Goal: Feedback & Contribution: Leave review/rating

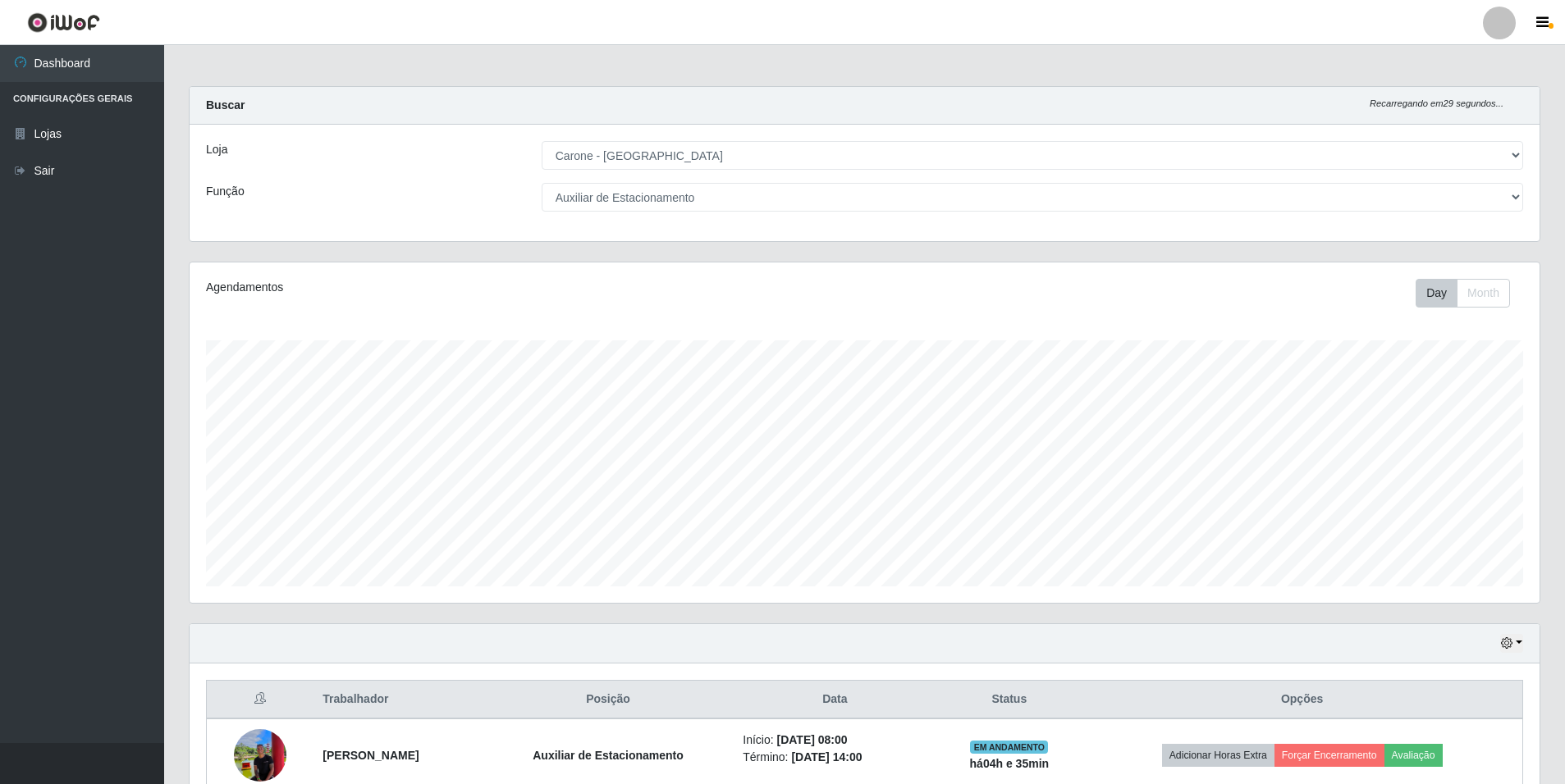
select select "528"
select select "4"
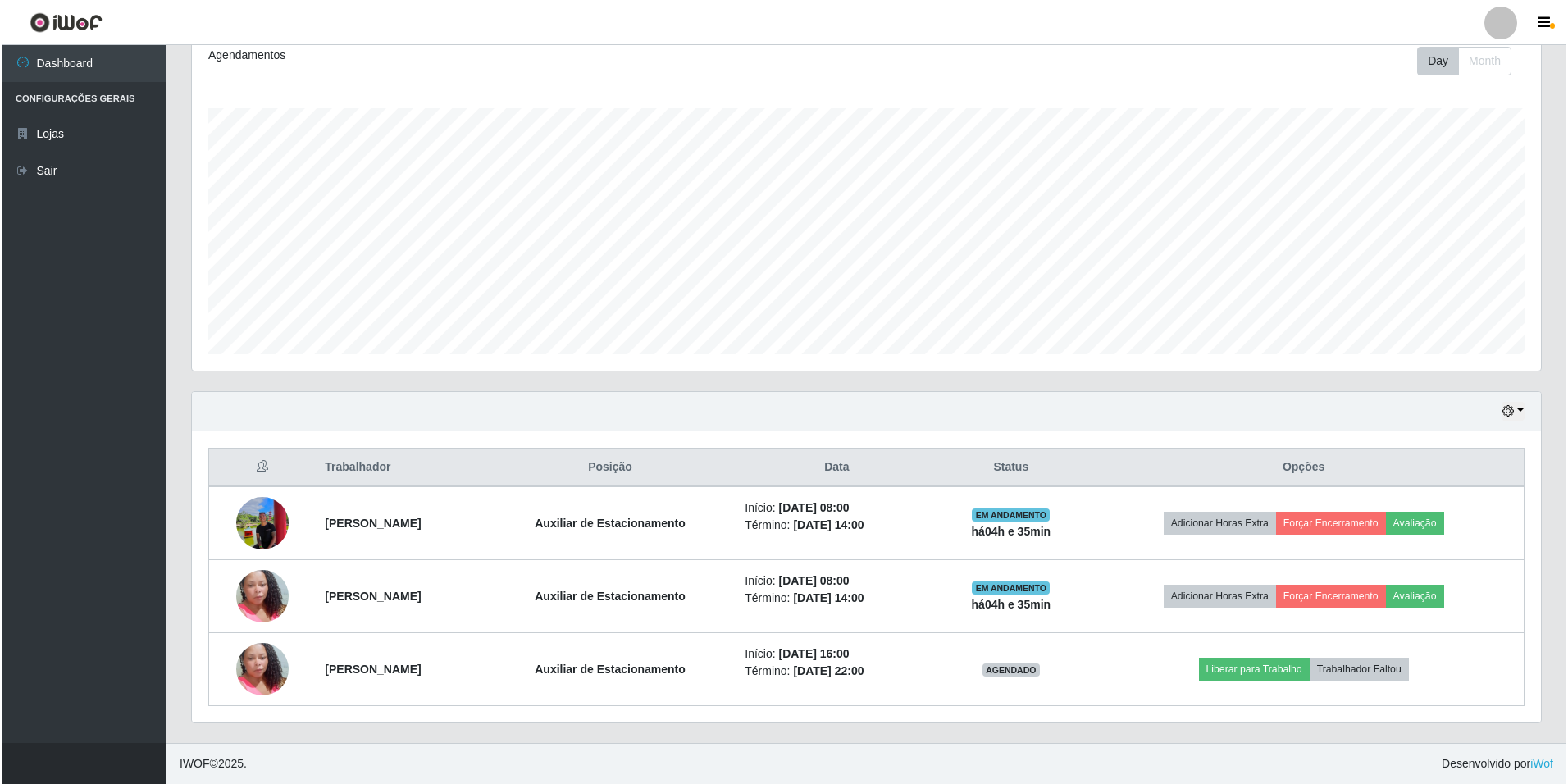
scroll to position [340, 1349]
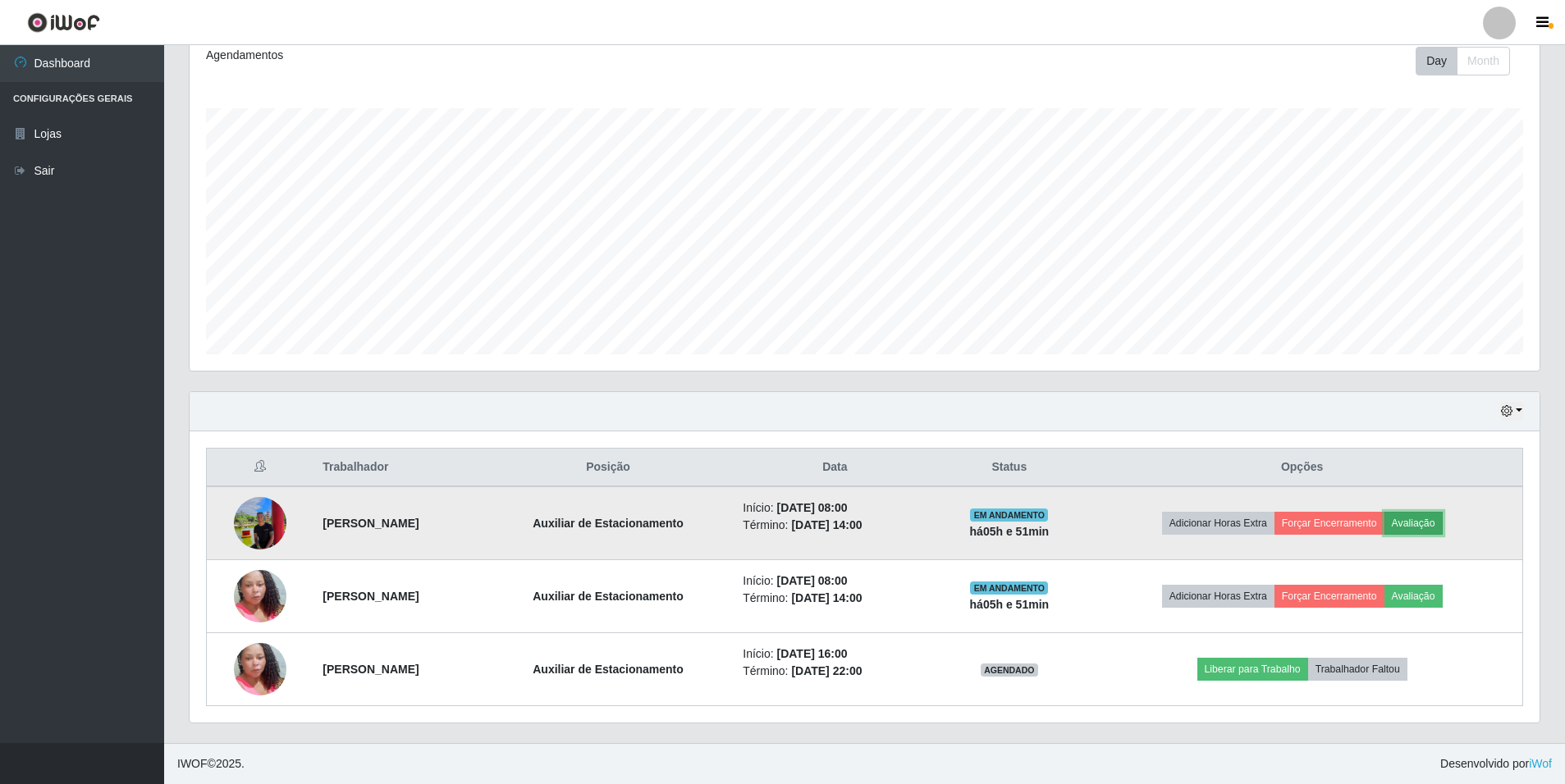
click at [1439, 523] on button "Avaliação" at bounding box center [1413, 523] width 58 height 23
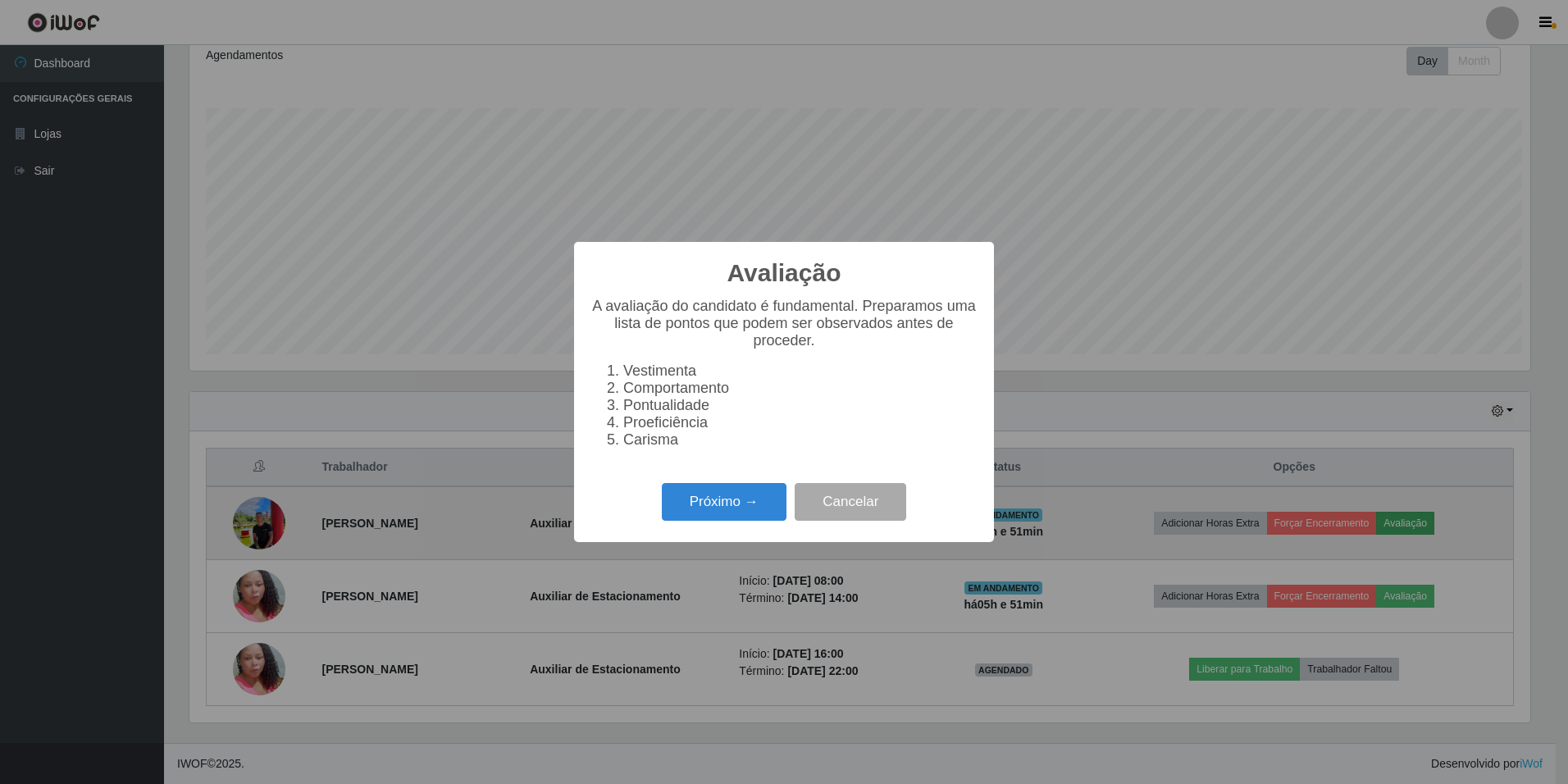
scroll to position [340, 1341]
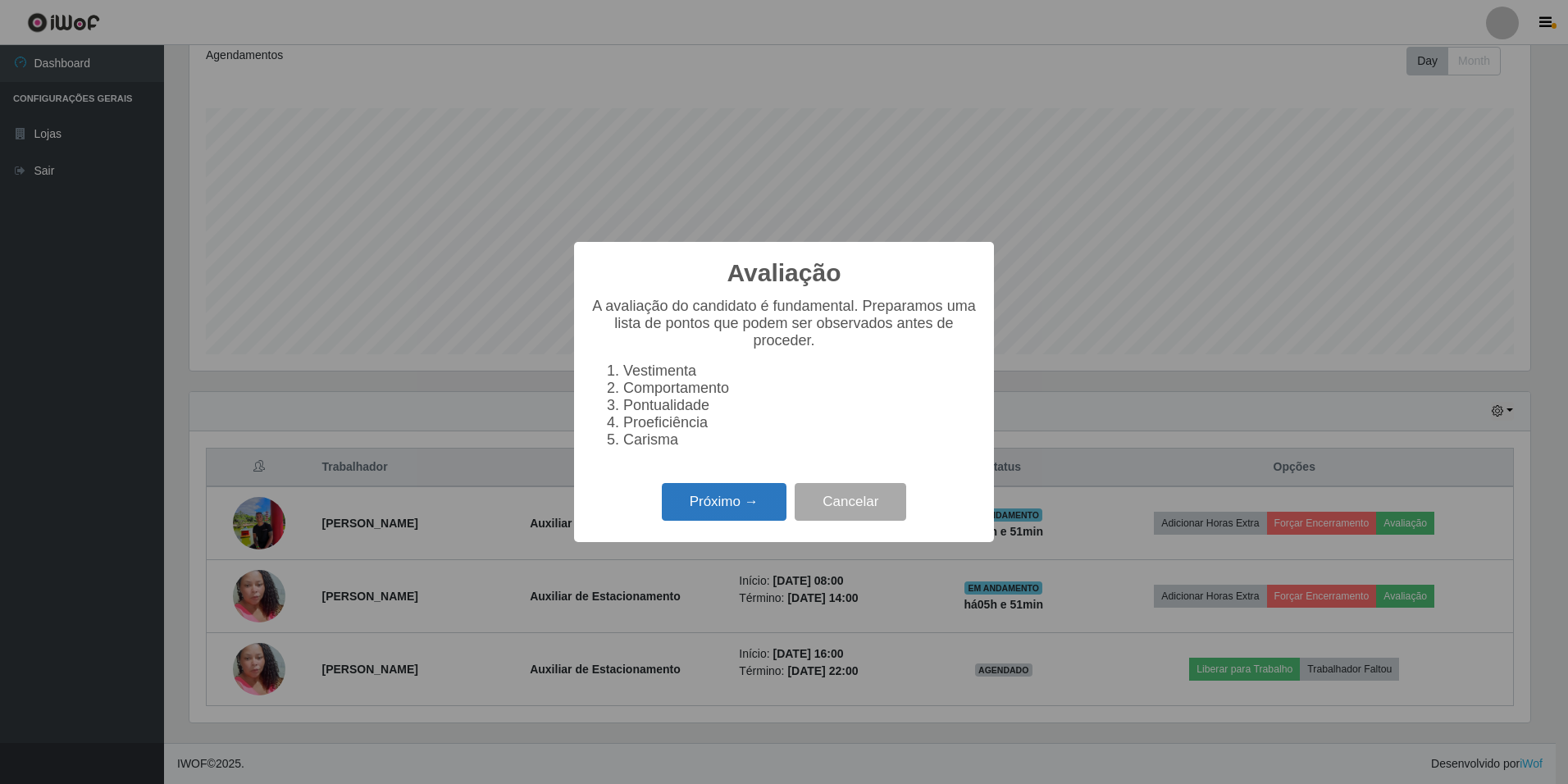
click at [717, 515] on button "Próximo →" at bounding box center [724, 503] width 125 height 39
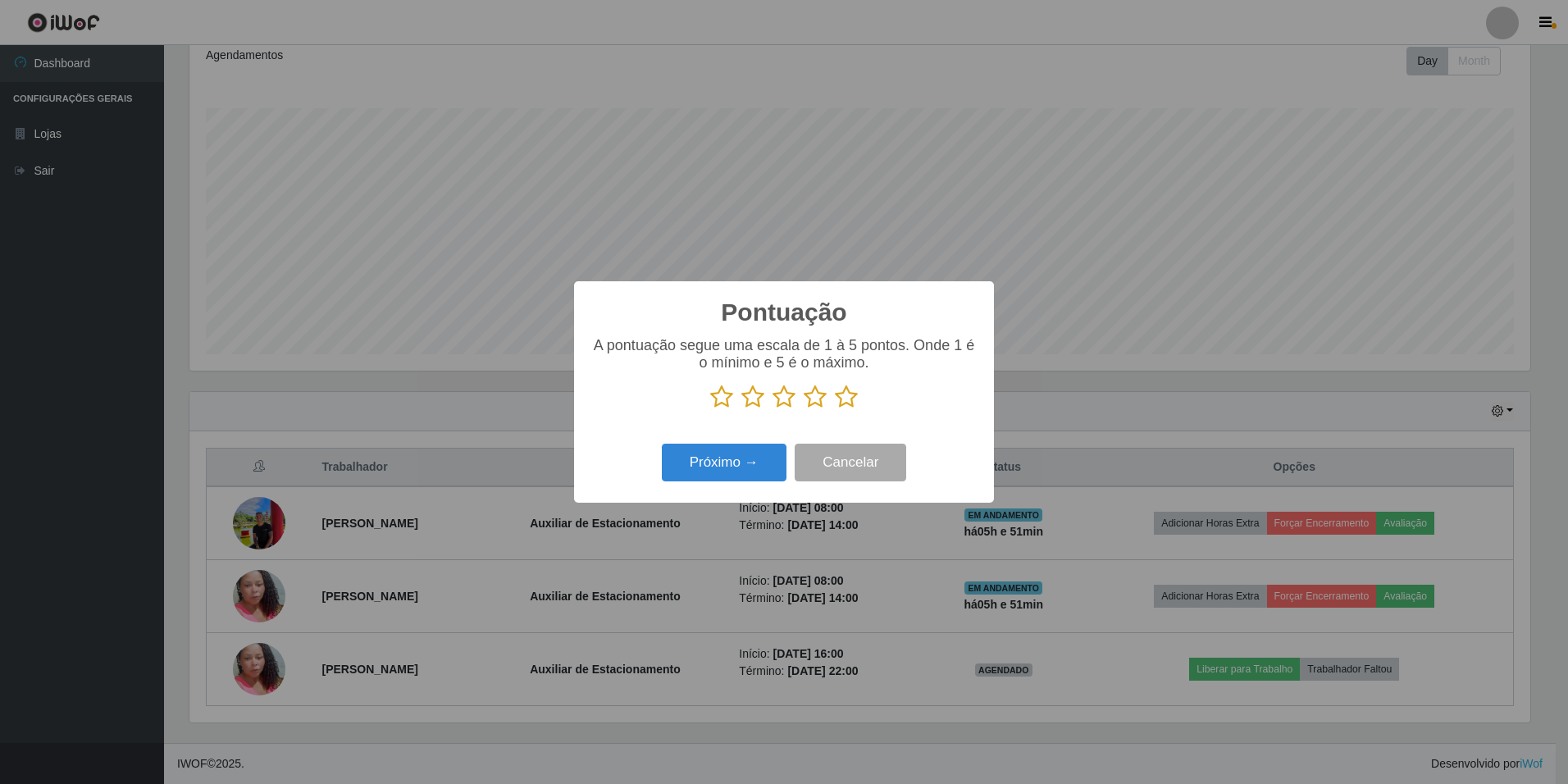
click at [853, 398] on icon at bounding box center [846, 397] width 23 height 24
click at [835, 409] on input "radio" at bounding box center [835, 409] width 0 height 0
click at [721, 474] on button "Próximo →" at bounding box center [724, 463] width 125 height 39
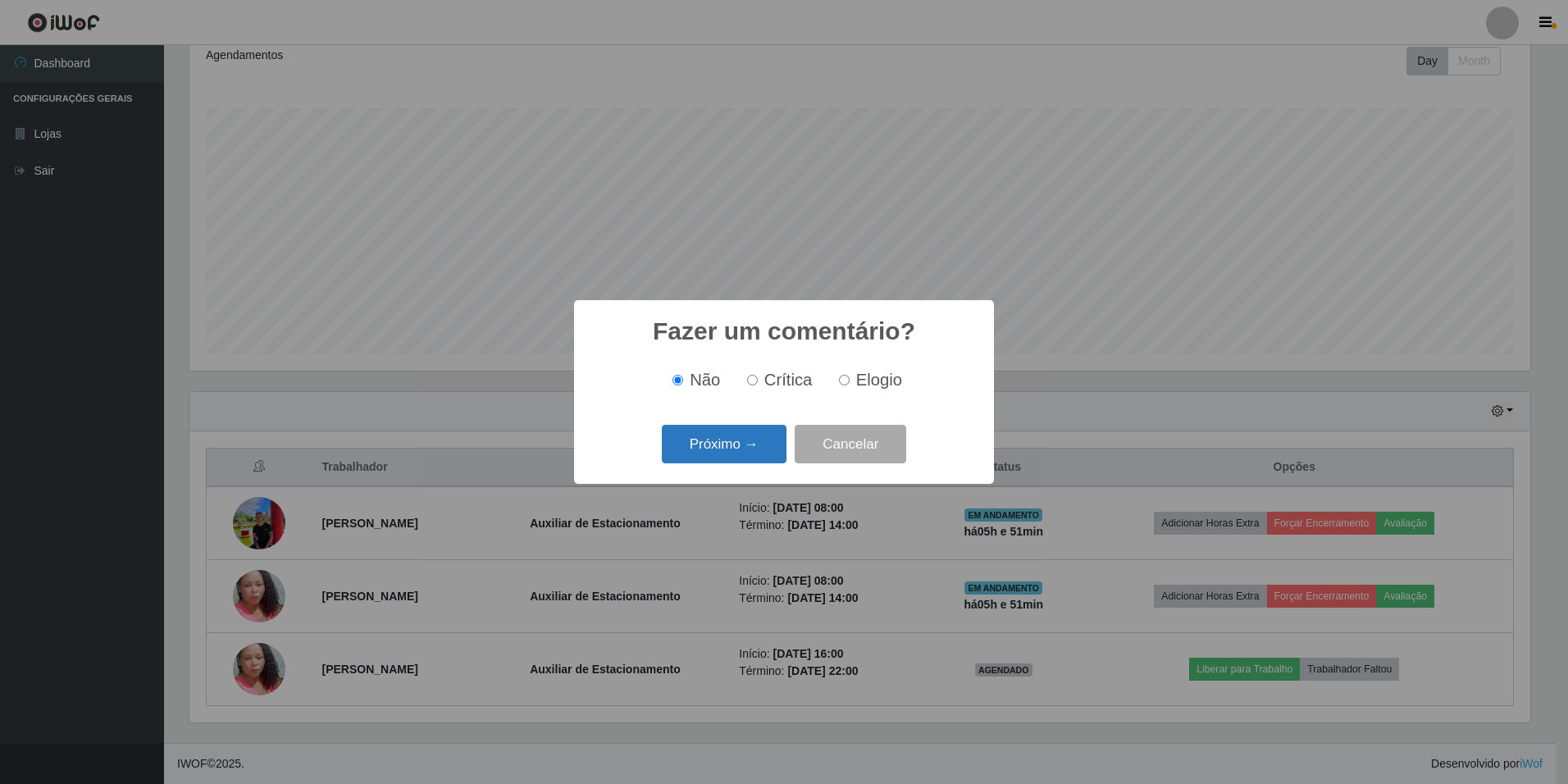
click at [715, 440] on button "Próximo →" at bounding box center [724, 445] width 125 height 39
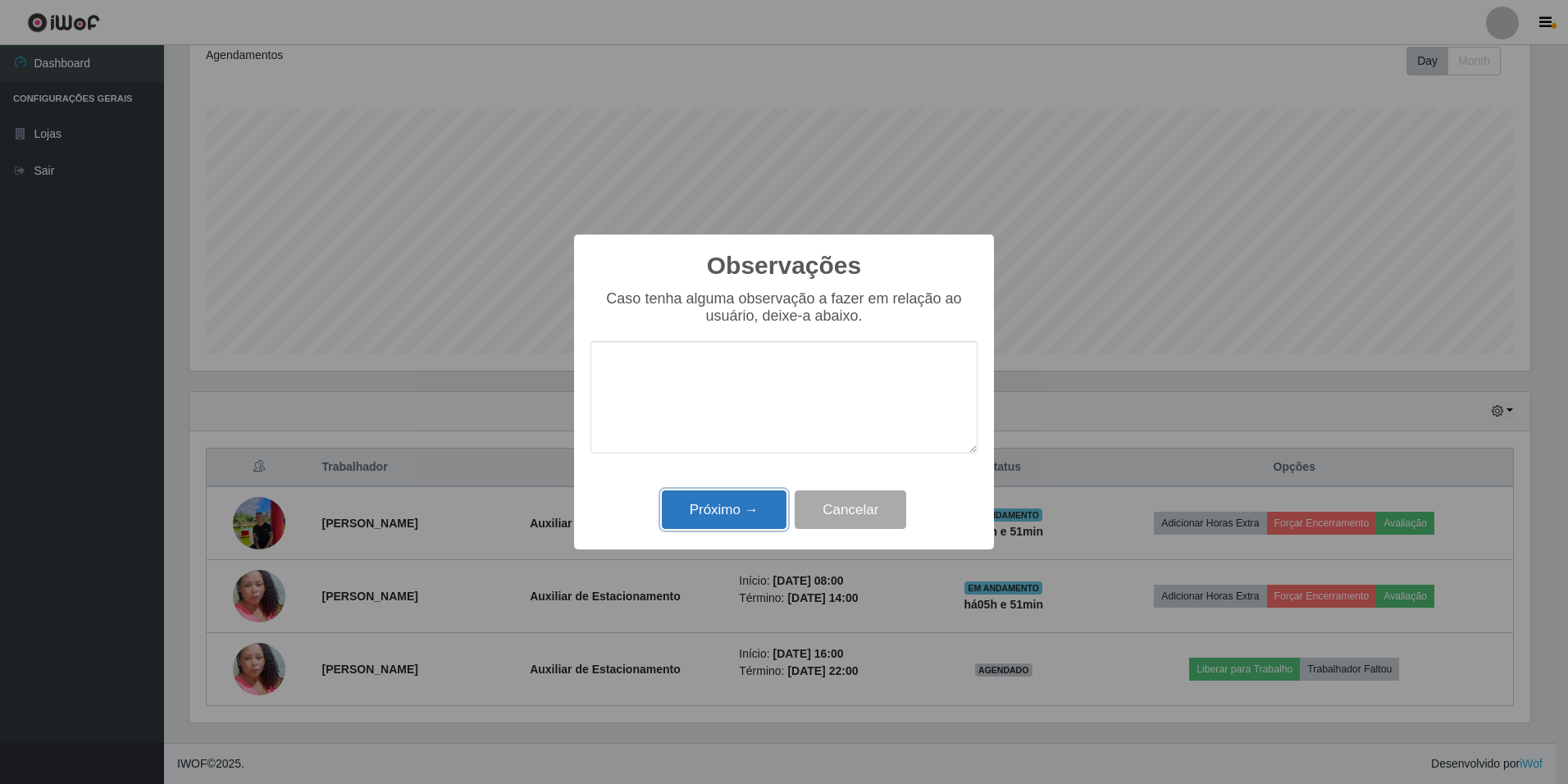
click at [708, 515] on button "Próximo →" at bounding box center [724, 510] width 125 height 39
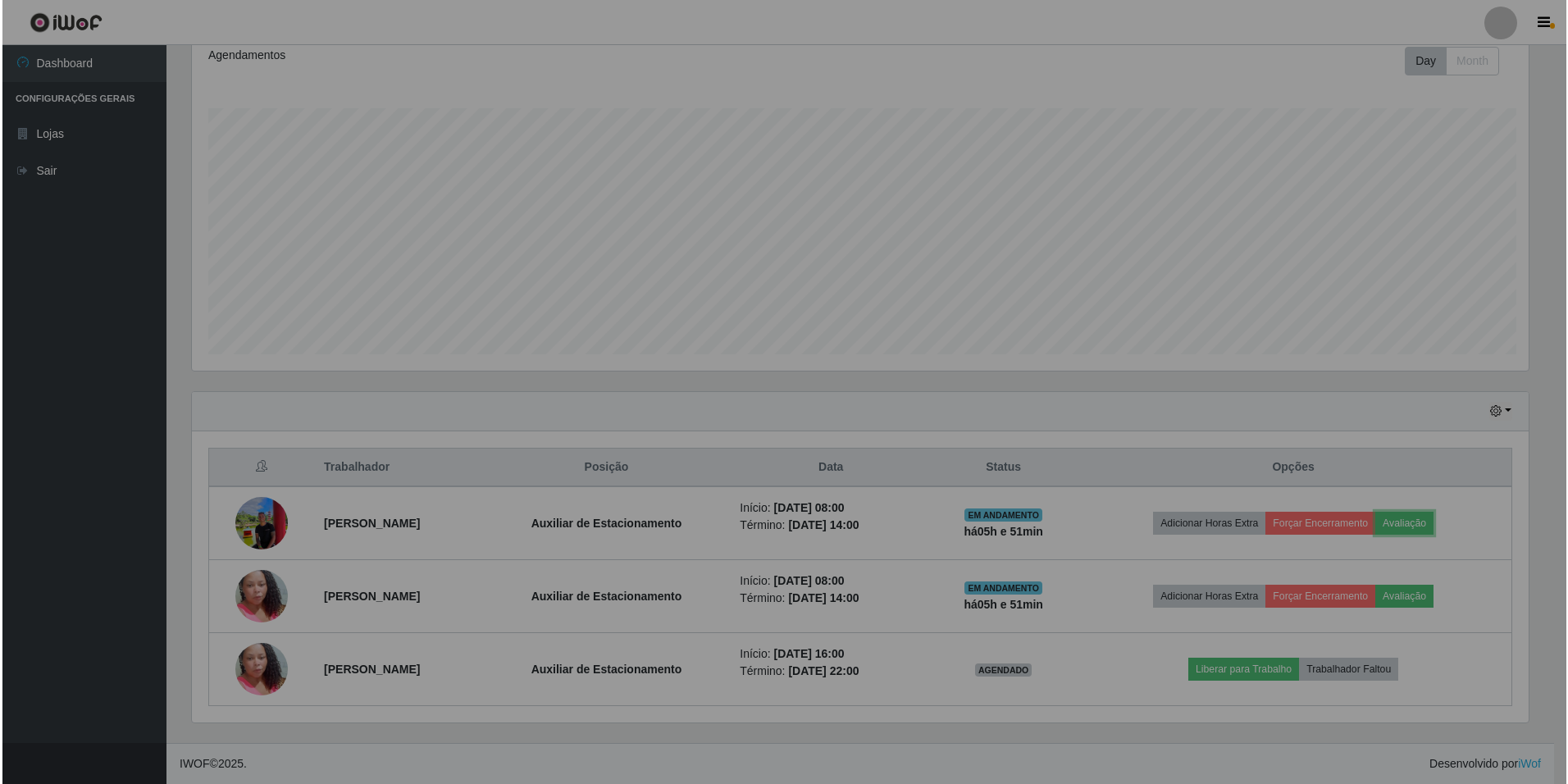
scroll to position [340, 1349]
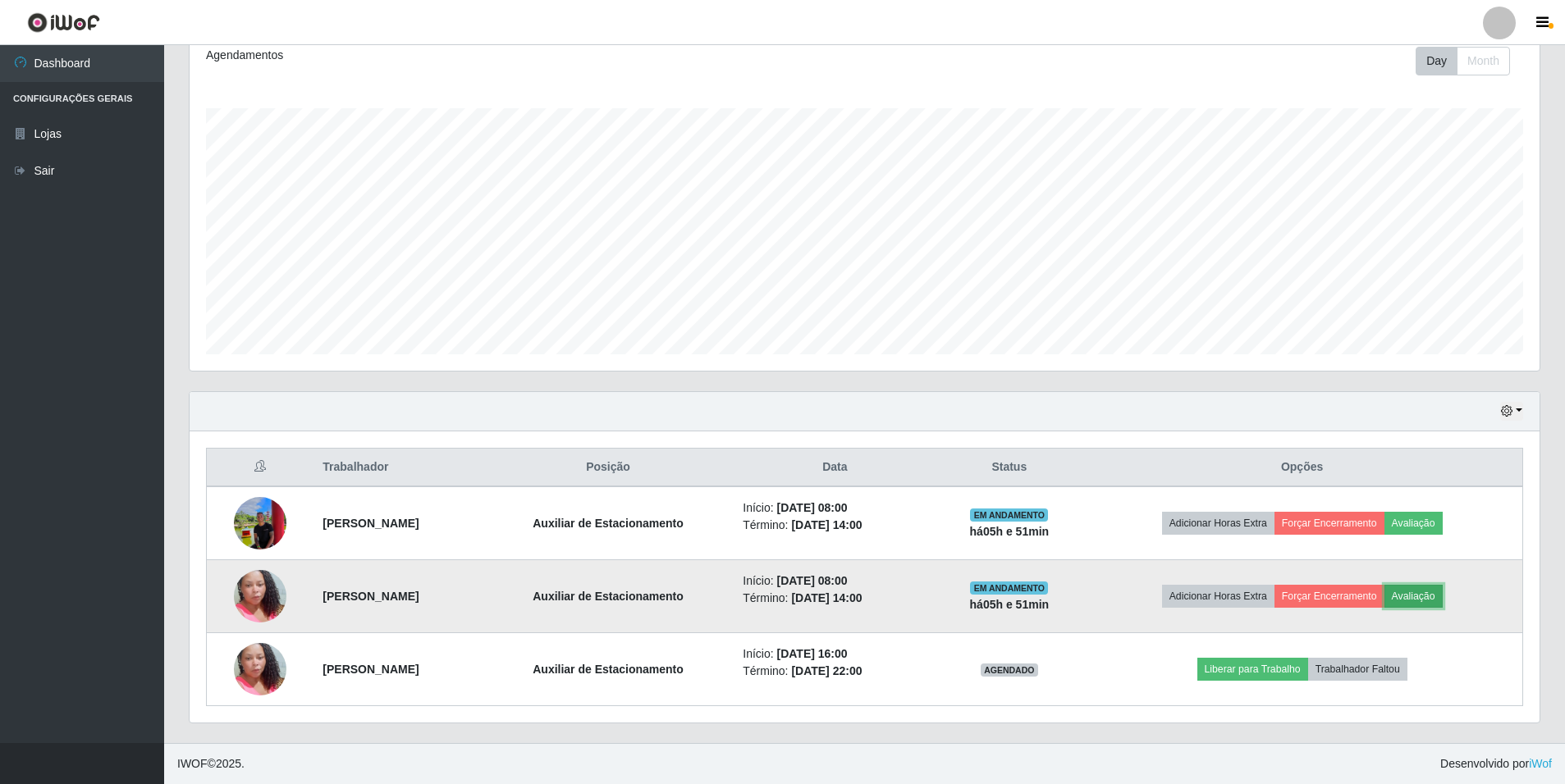
click at [1439, 599] on button "Avaliação" at bounding box center [1413, 596] width 58 height 23
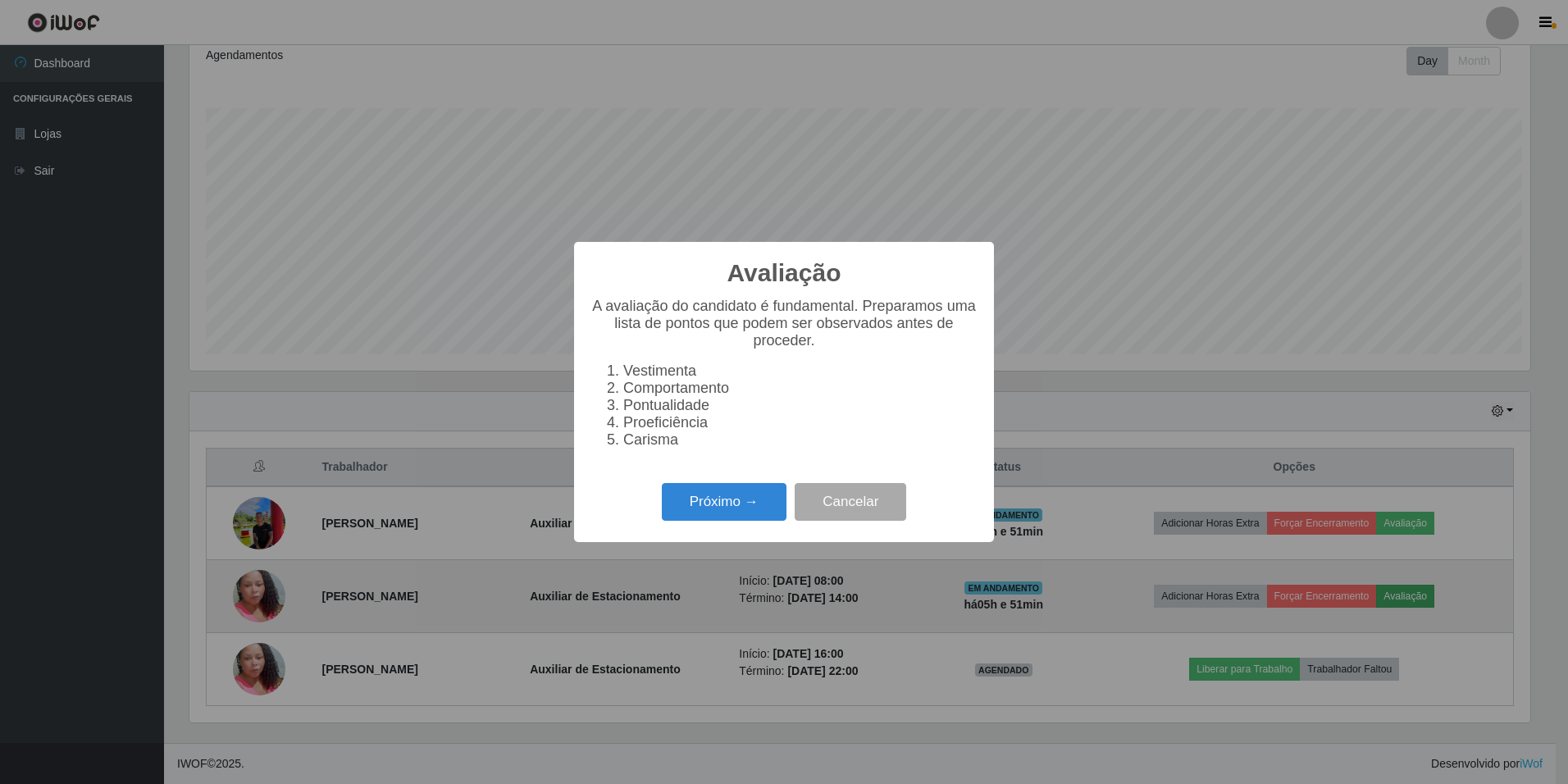
scroll to position [340, 1341]
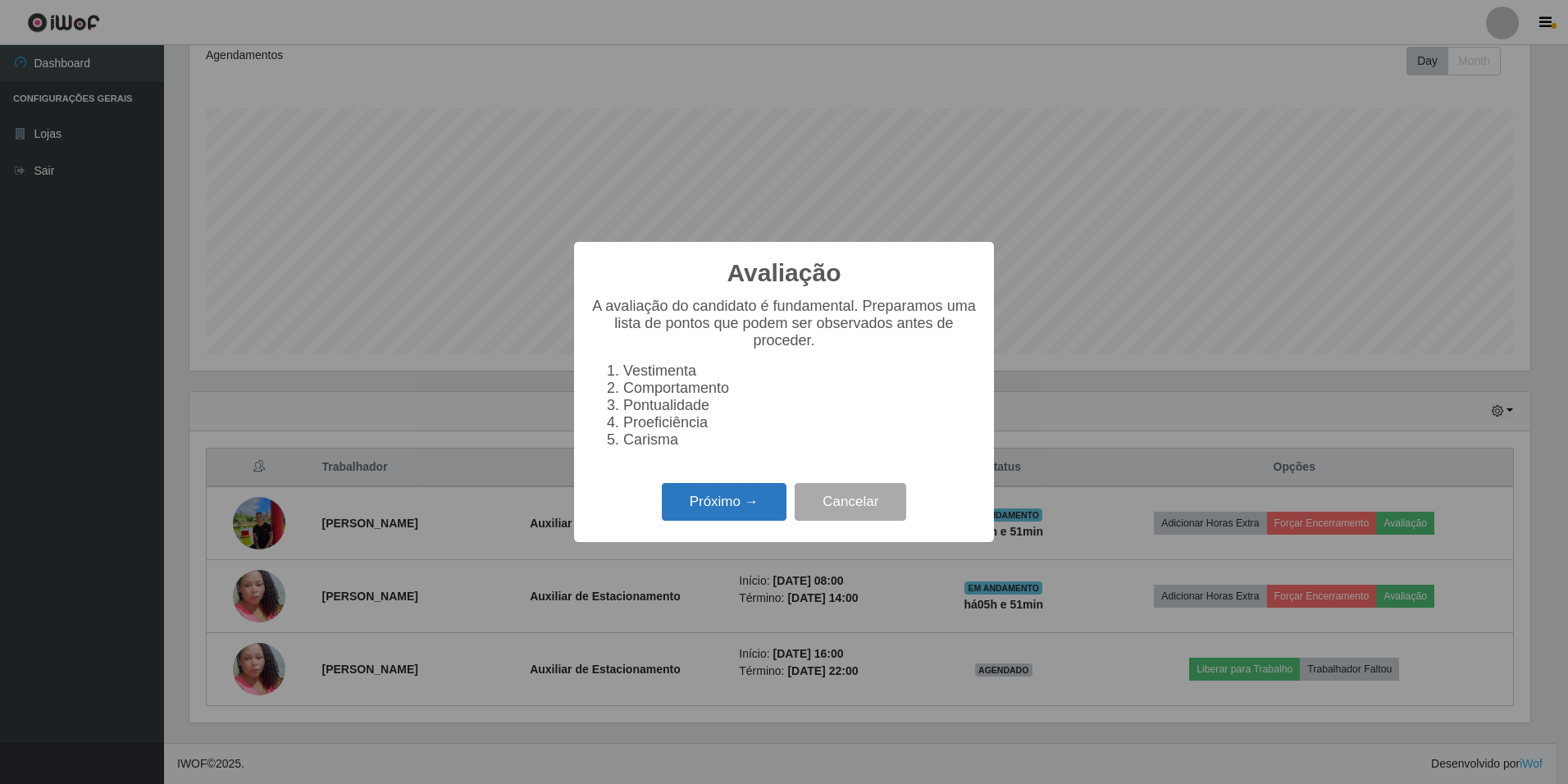
click at [726, 518] on button "Próximo →" at bounding box center [724, 503] width 125 height 39
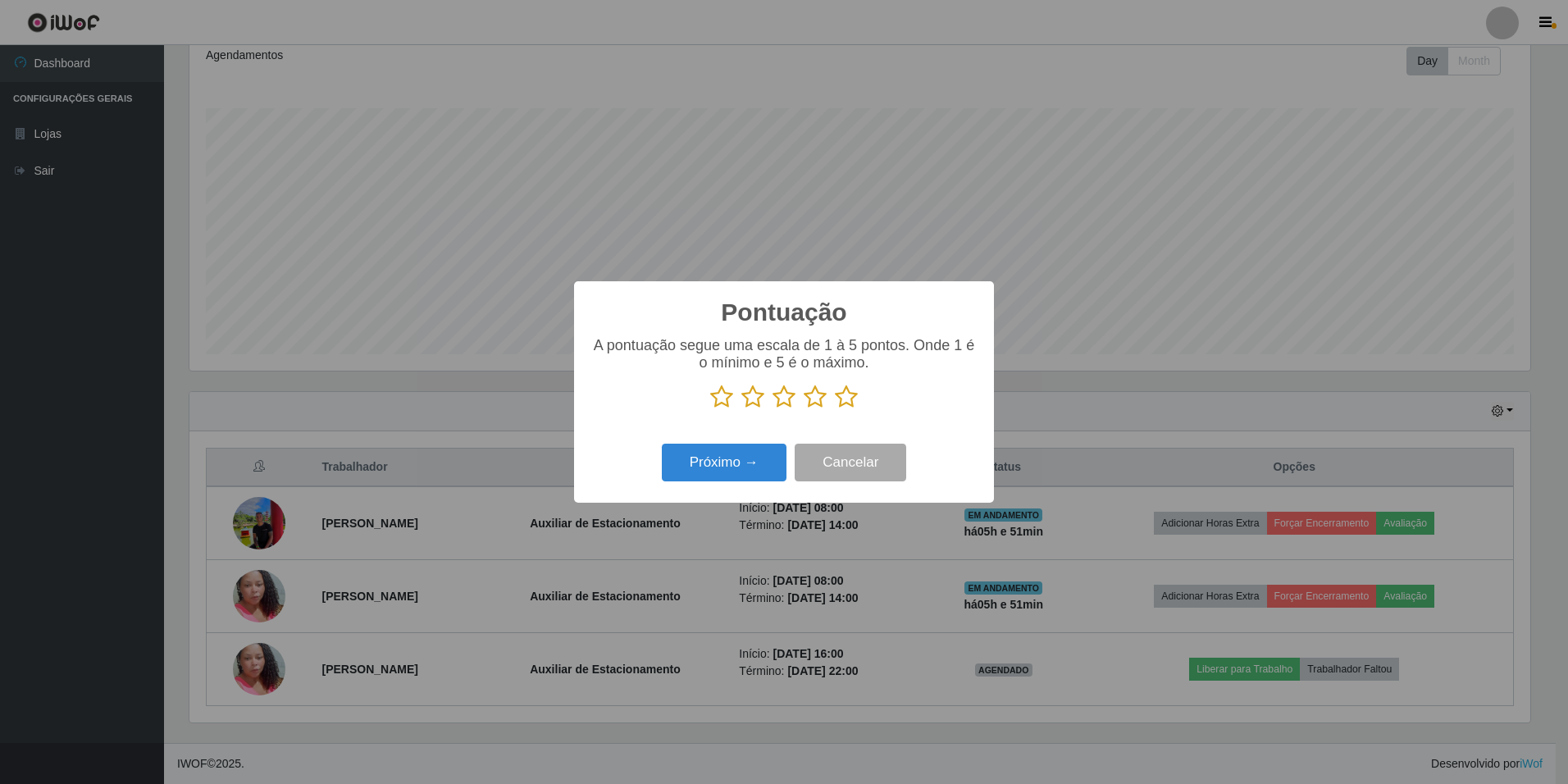
click at [848, 402] on icon at bounding box center [846, 397] width 23 height 24
click at [835, 409] on input "radio" at bounding box center [835, 409] width 0 height 0
click at [739, 471] on button "Próximo →" at bounding box center [724, 463] width 125 height 39
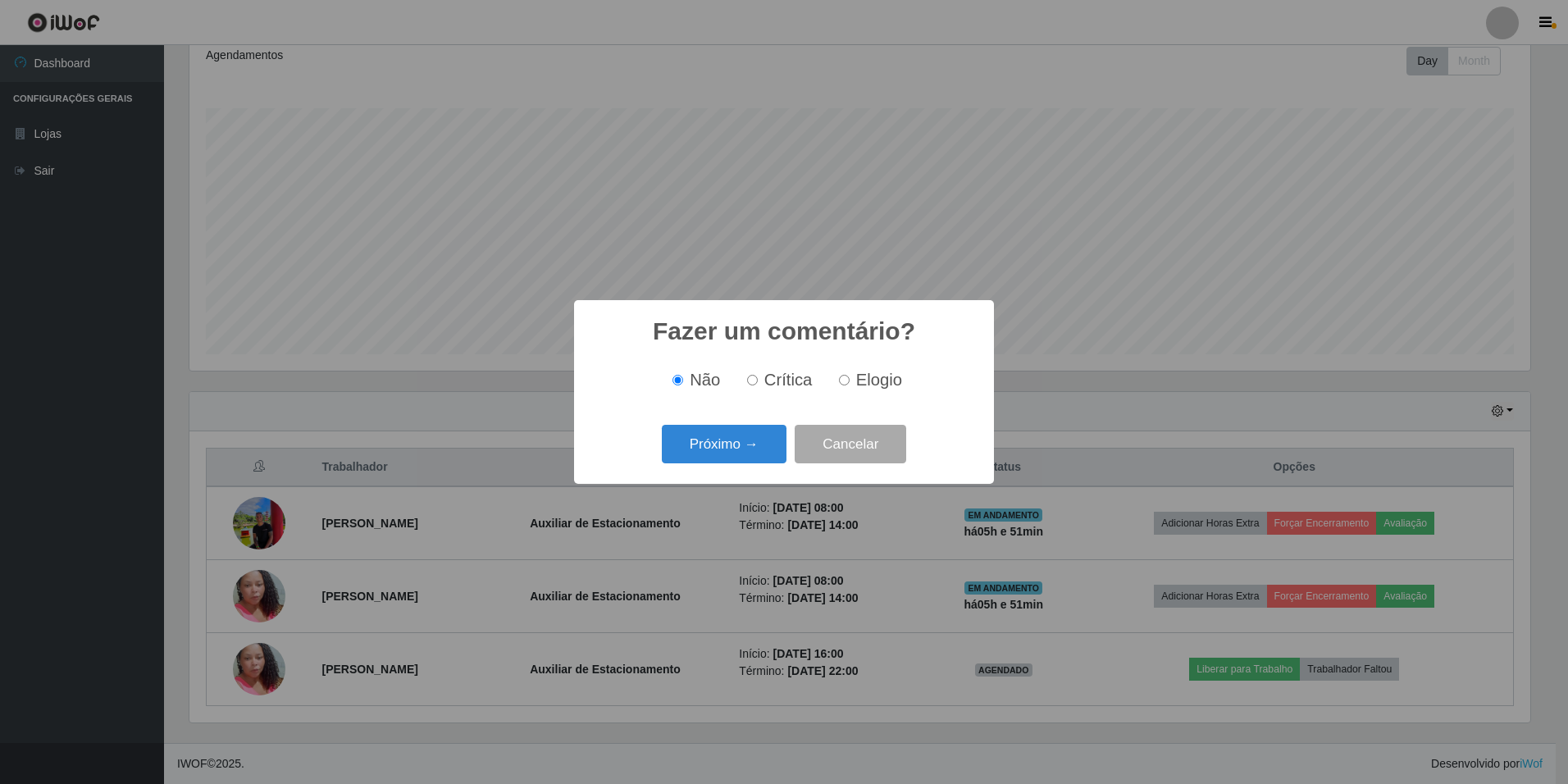
click at [878, 376] on span "Elogio" at bounding box center [879, 379] width 46 height 18
click at [849, 376] on input "Elogio" at bounding box center [844, 380] width 11 height 11
radio input "true"
click at [704, 386] on span "Não" at bounding box center [704, 379] width 30 height 18
click at [683, 386] on input "Não" at bounding box center [678, 380] width 11 height 11
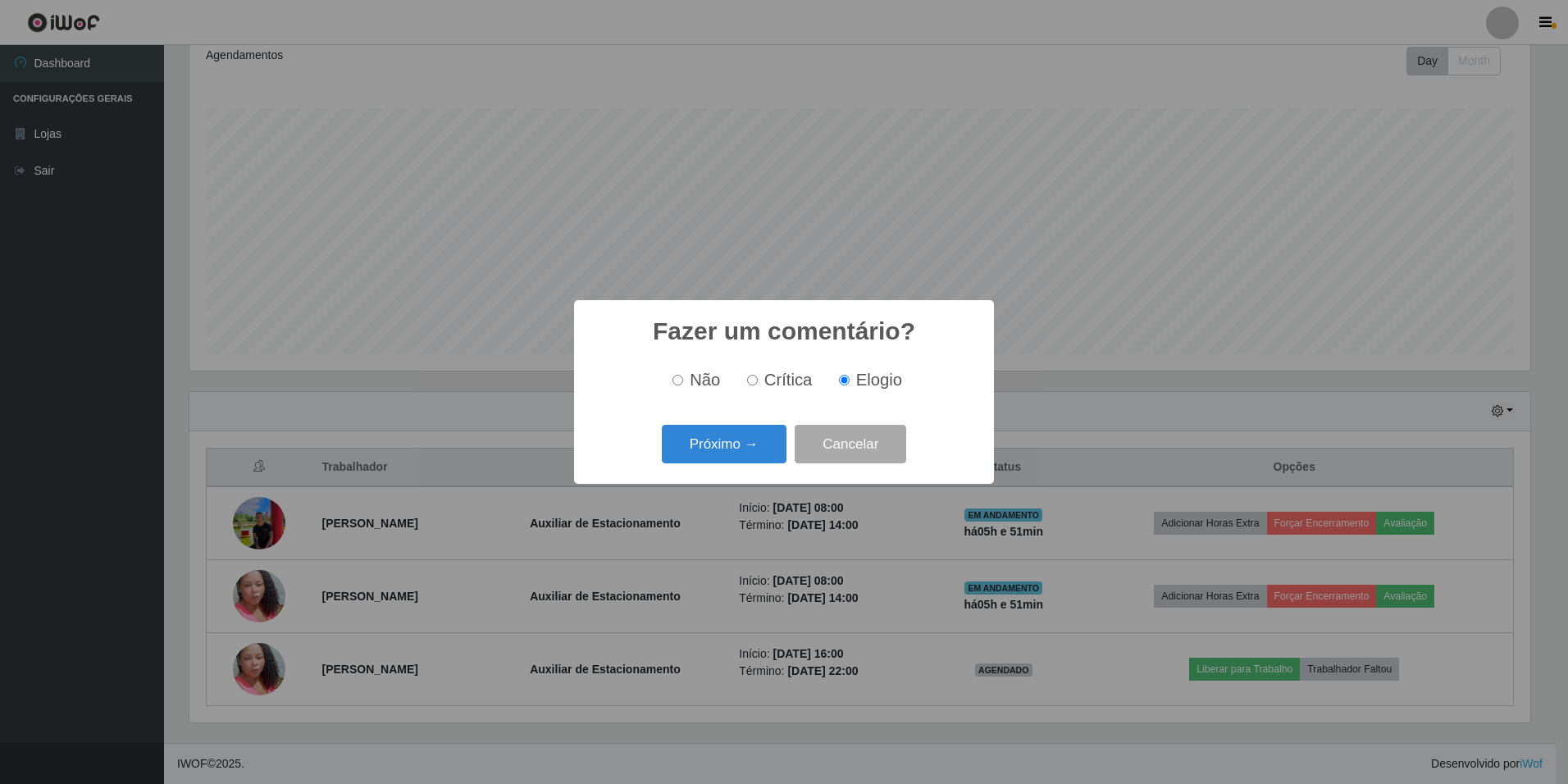
radio input "true"
click at [711, 445] on button "Próximo →" at bounding box center [724, 445] width 125 height 39
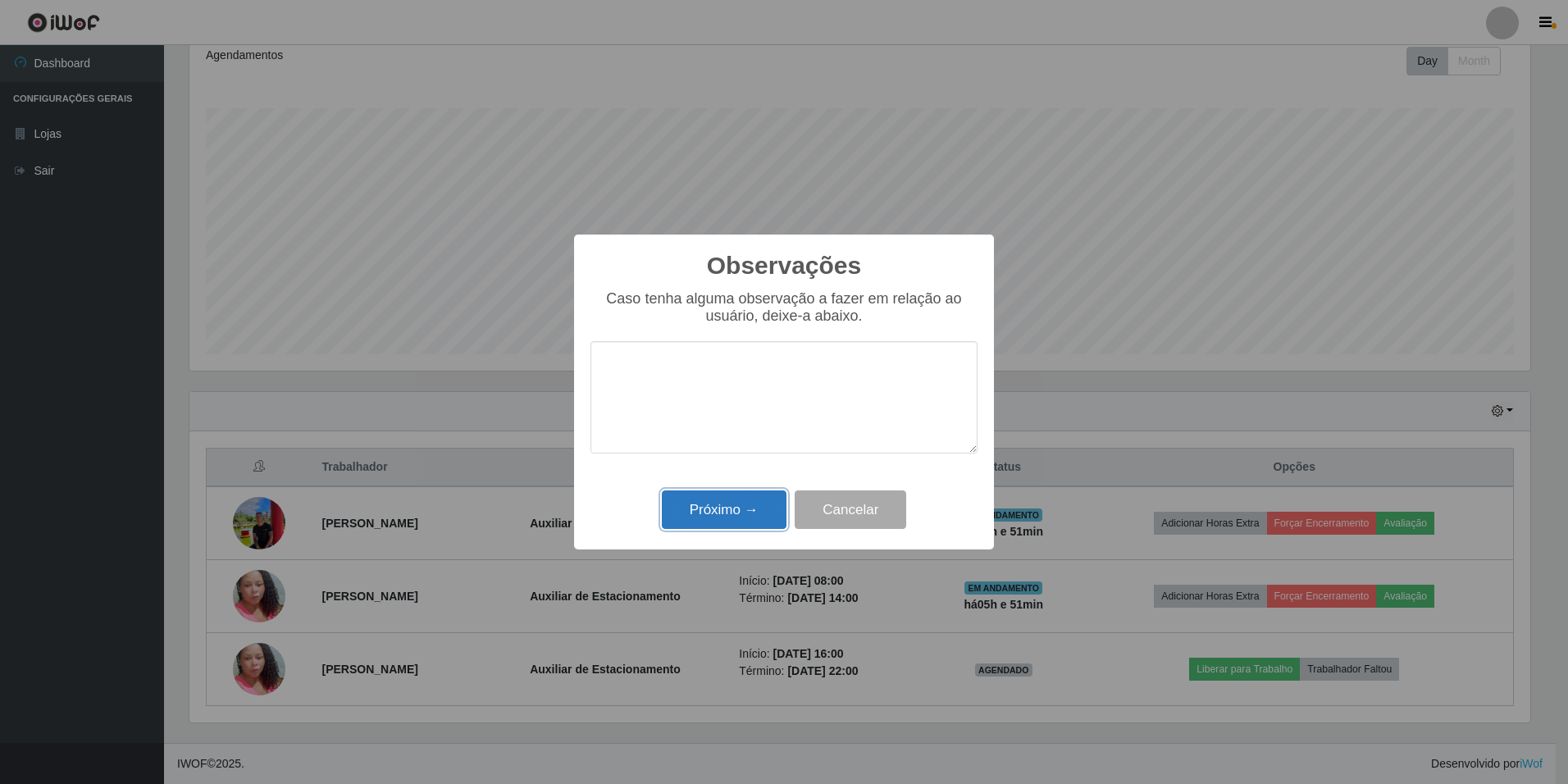
click at [745, 516] on button "Próximo →" at bounding box center [724, 510] width 125 height 39
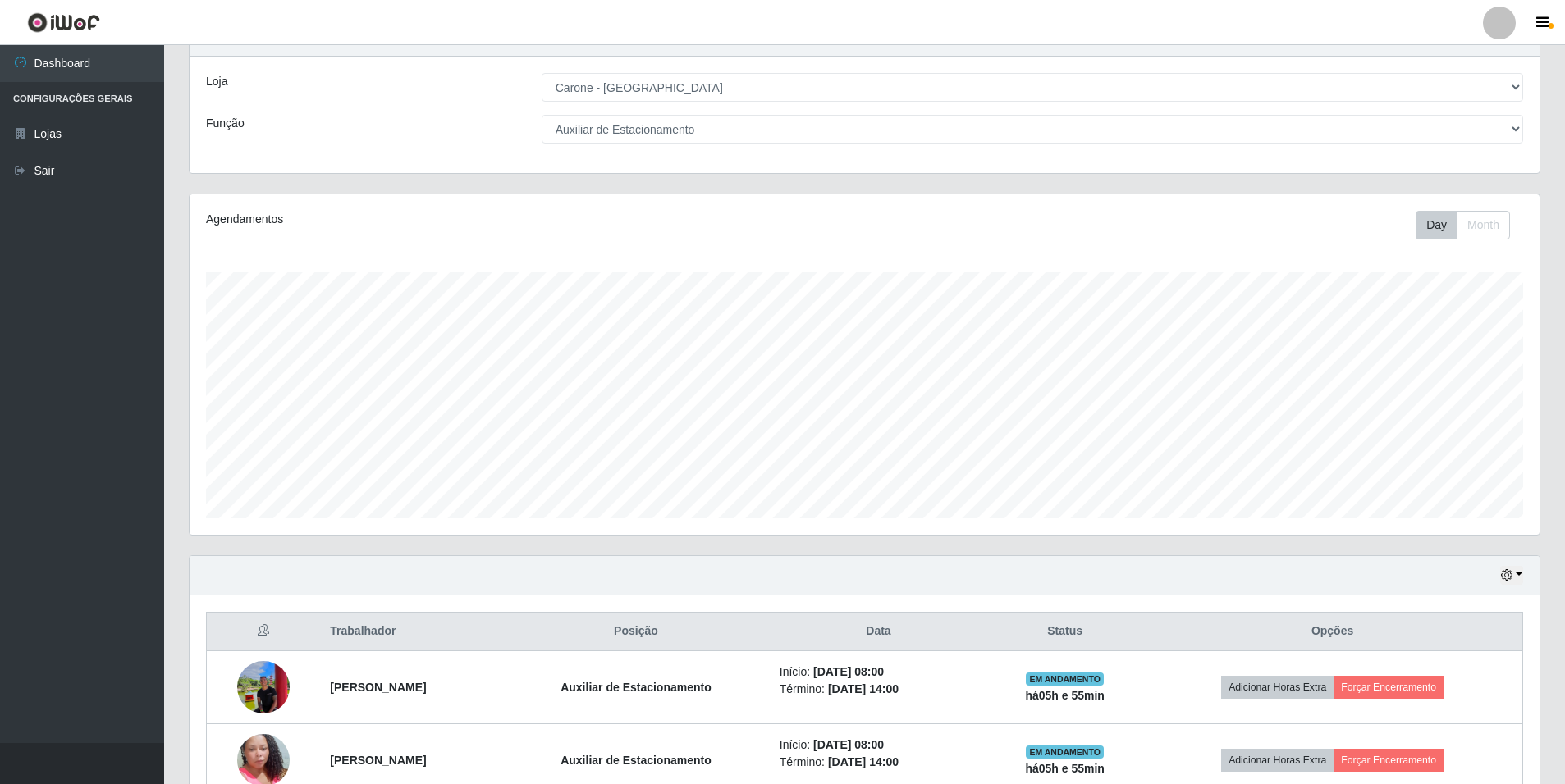
scroll to position [0, 0]
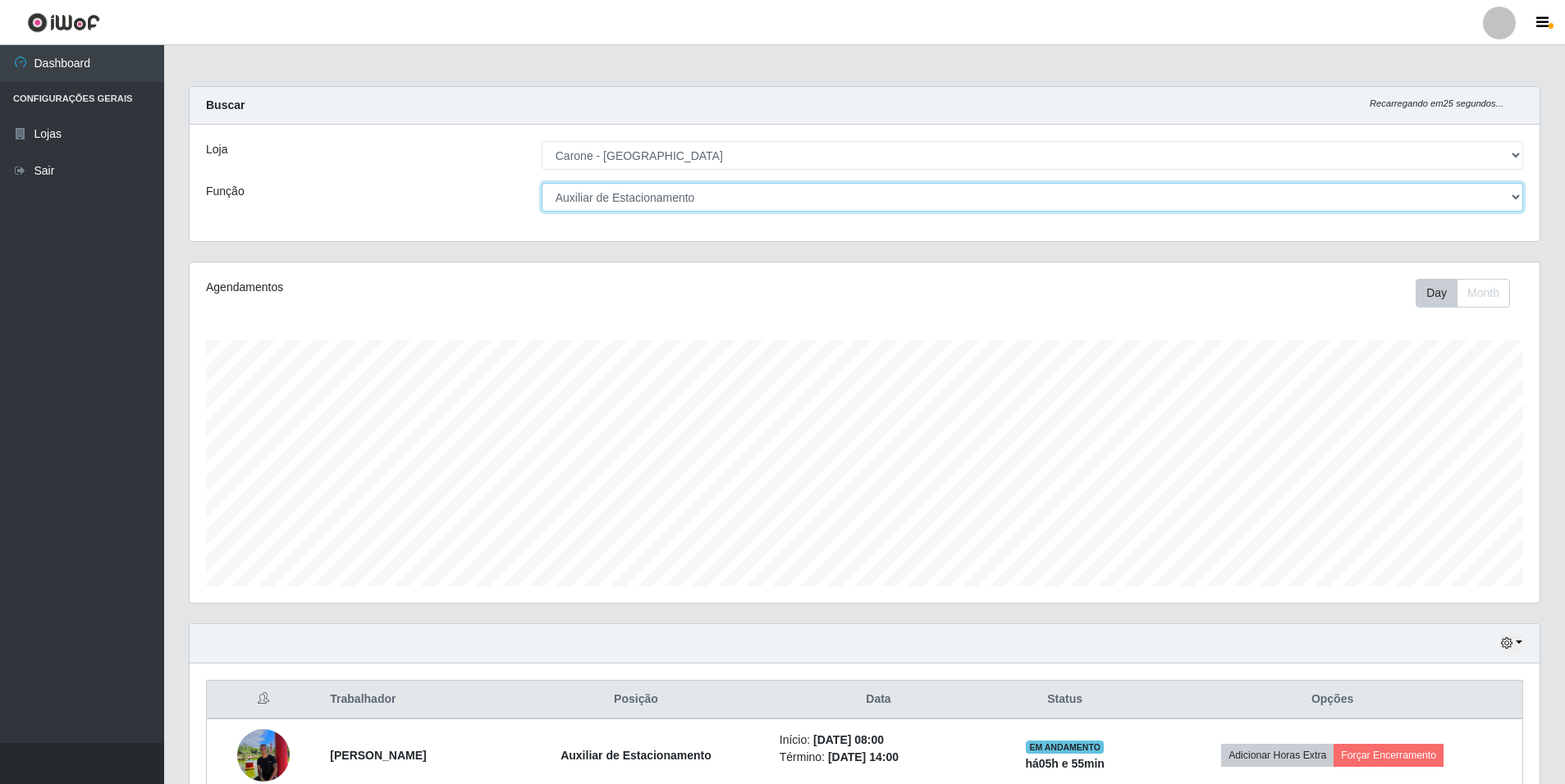
click at [1494, 195] on select "[Selecione...] Auxiliar de Depósito Auxiliar de Depósito + Auxiliar de Depósito…" at bounding box center [1032, 197] width 981 height 29
click at [542, 183] on select "[Selecione...] Auxiliar de Depósito Auxiliar de Depósito + Auxiliar de Depósito…" at bounding box center [1032, 197] width 981 height 29
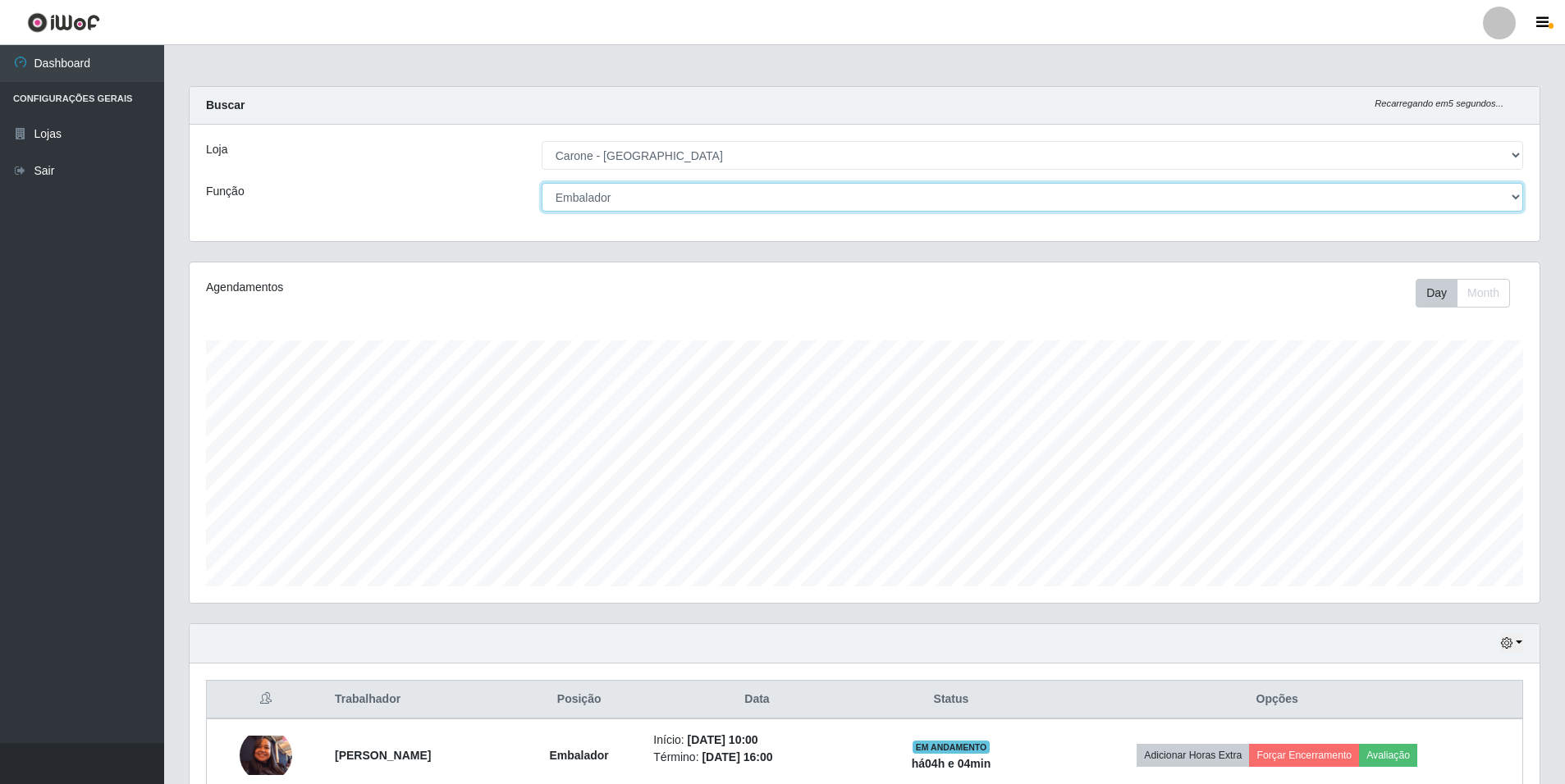
click at [1506, 184] on select "[Selecione...] Auxiliar de Depósito Auxiliar de Depósito + Auxiliar de Depósito…" at bounding box center [1032, 197] width 981 height 29
select select "4"
click at [542, 183] on select "[Selecione...] Auxiliar de Depósito Auxiliar de Depósito + Auxiliar de Depósito…" at bounding box center [1032, 197] width 981 height 29
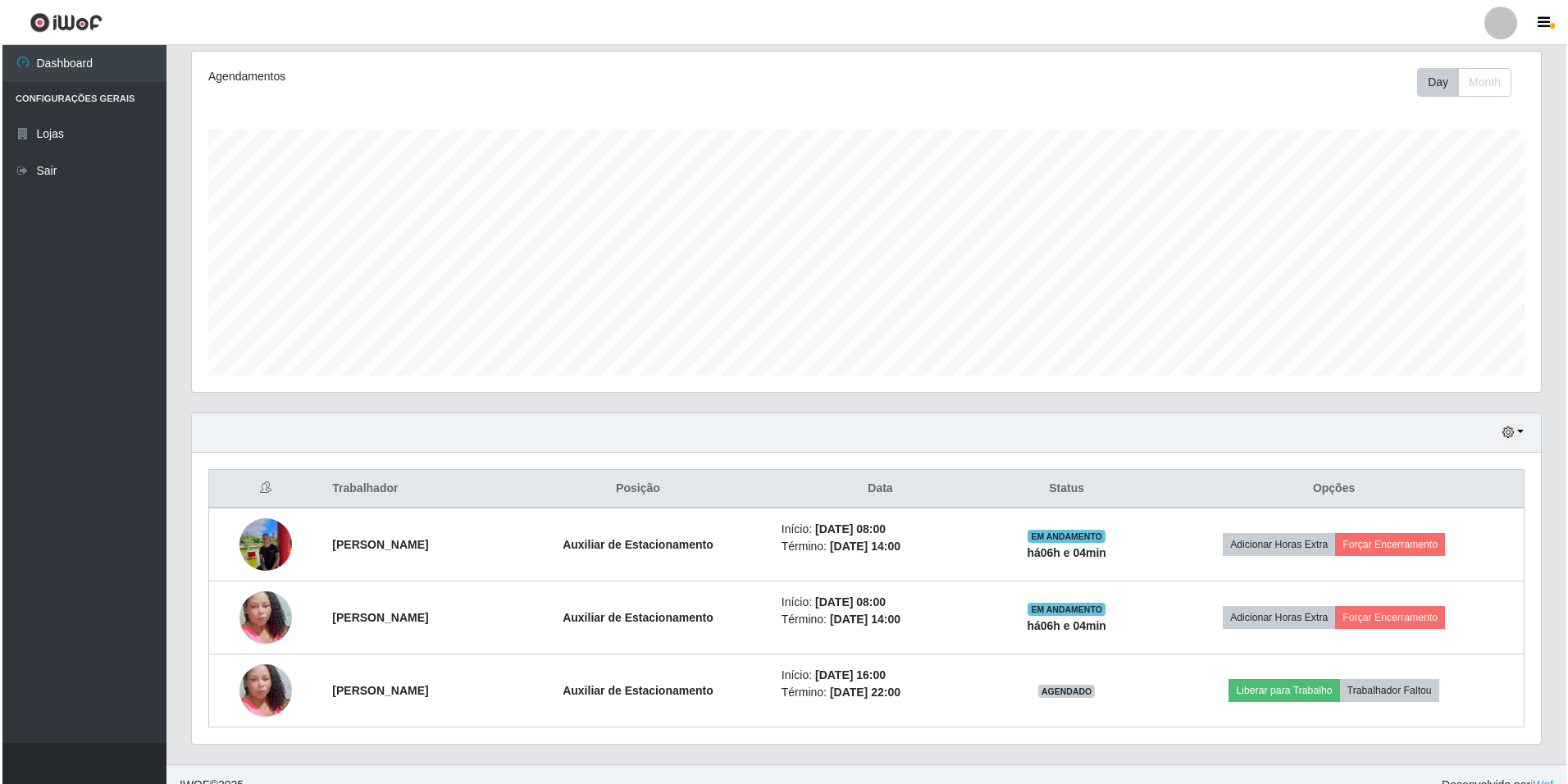
scroll to position [232, 0]
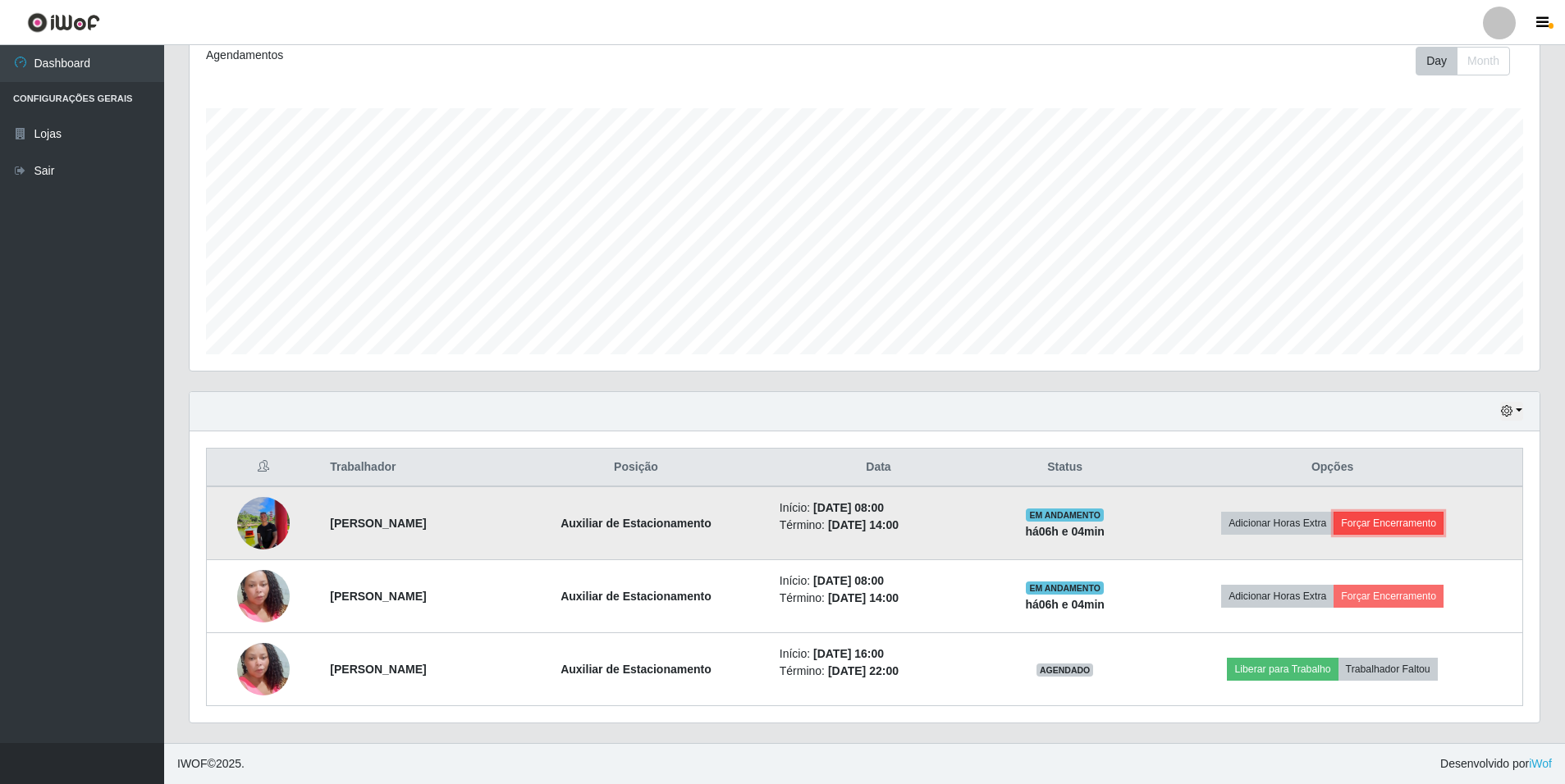
click at [1429, 521] on button "Forçar Encerramento" at bounding box center [1388, 523] width 110 height 23
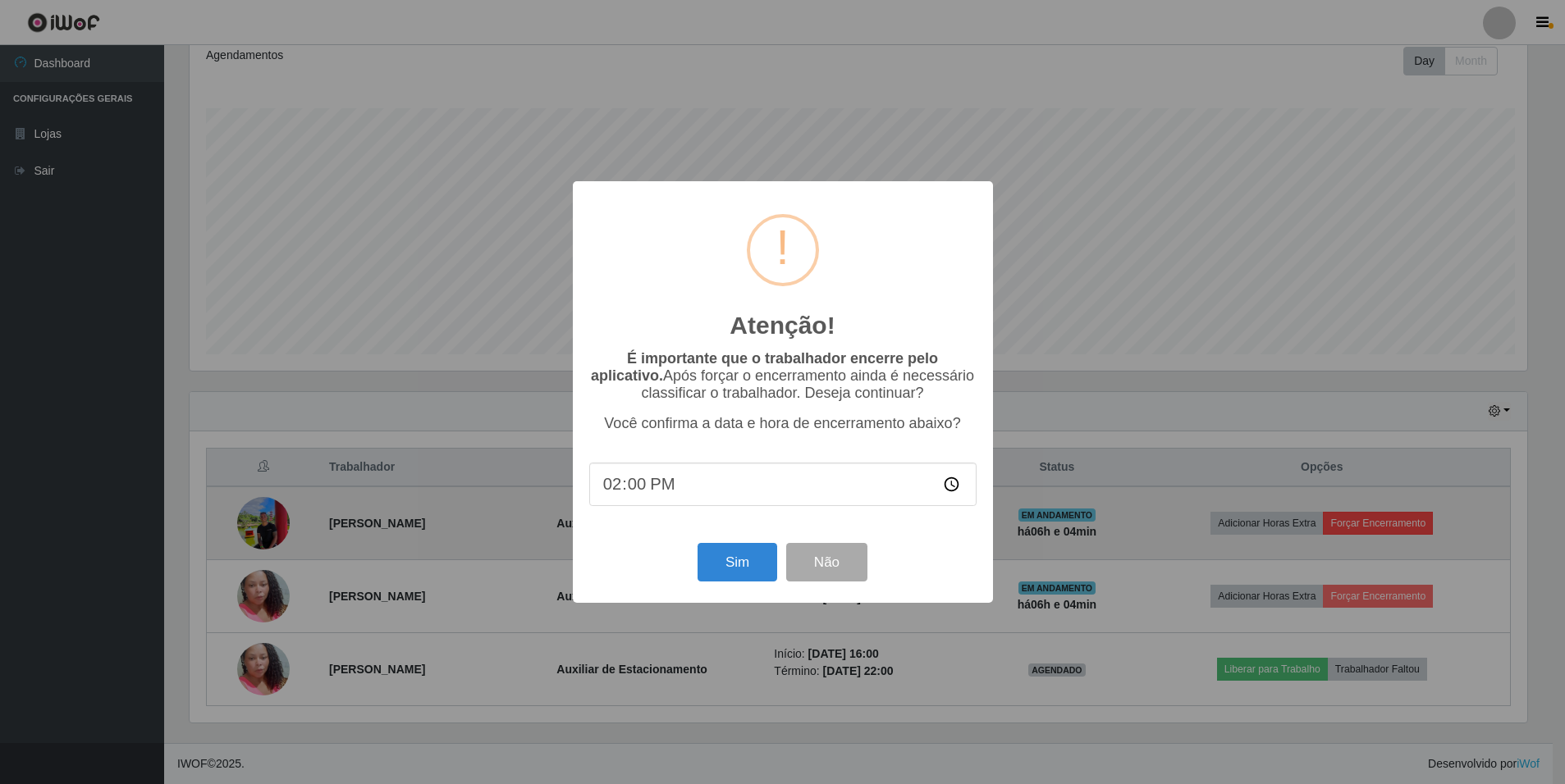
scroll to position [340, 1342]
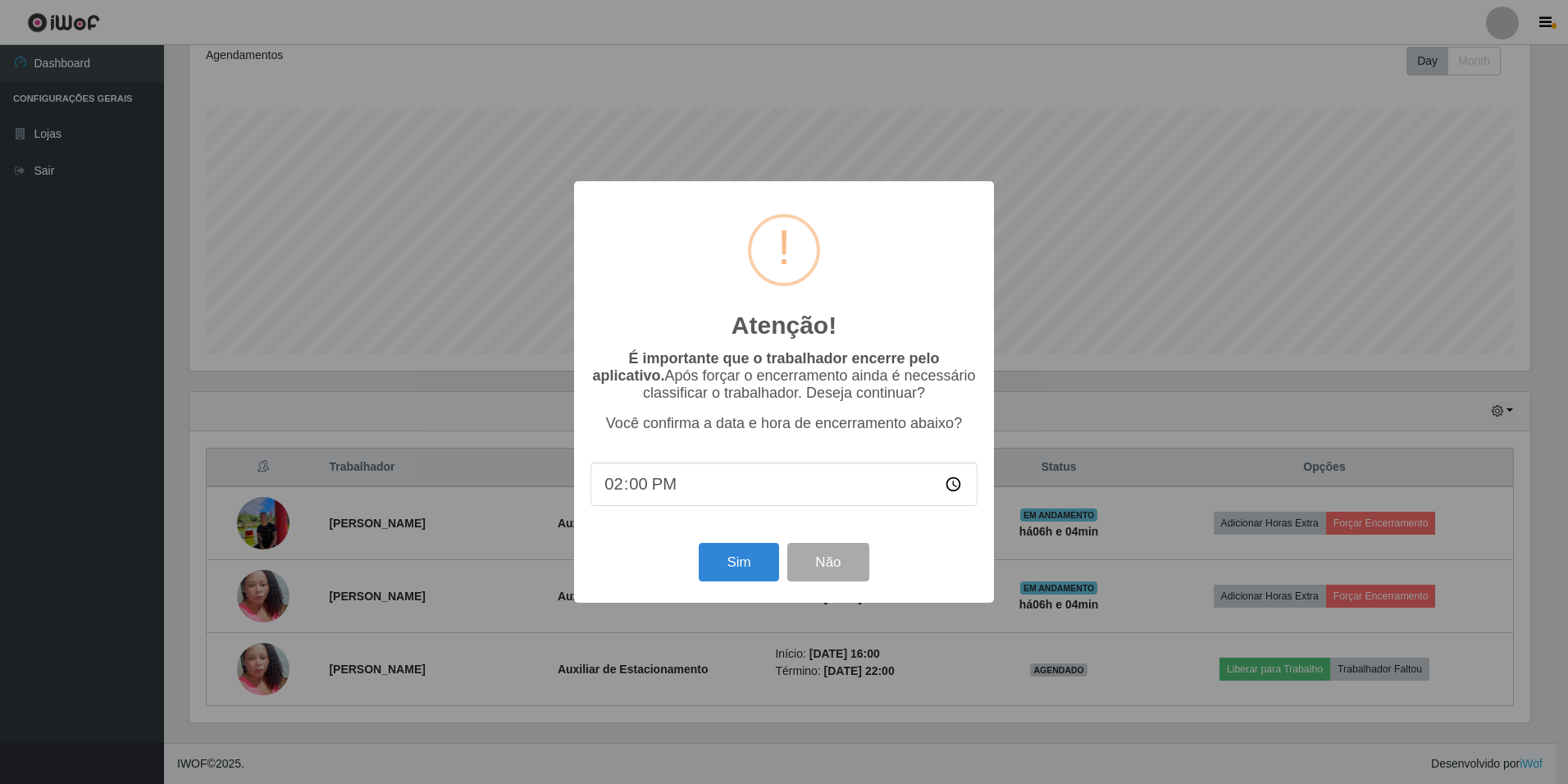
click at [707, 493] on input "14:00" at bounding box center [784, 484] width 387 height 44
type input "14:00"
click at [728, 573] on button "Sim" at bounding box center [738, 563] width 79 height 39
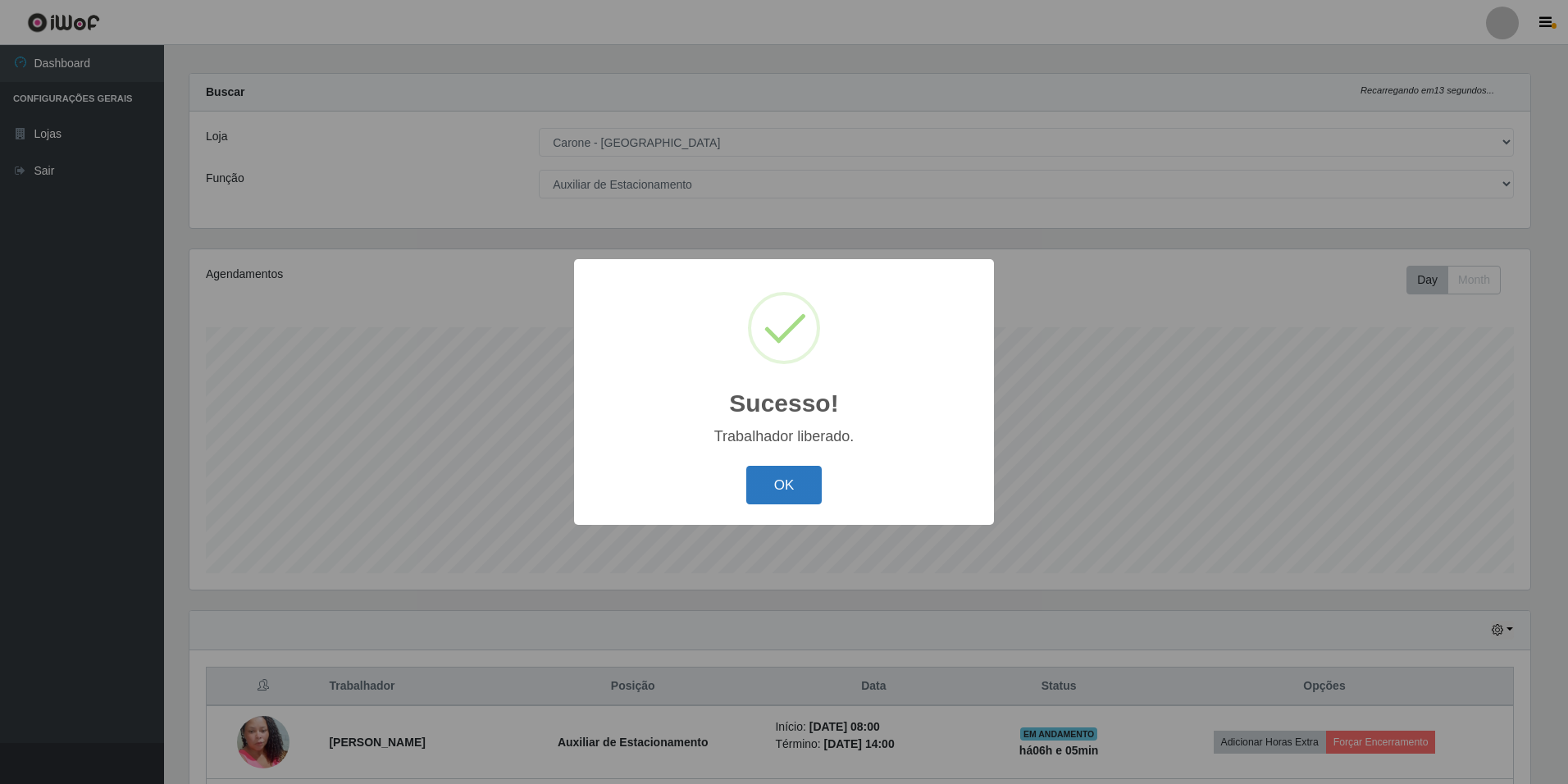
click at [802, 482] on button "OK" at bounding box center [784, 485] width 77 height 39
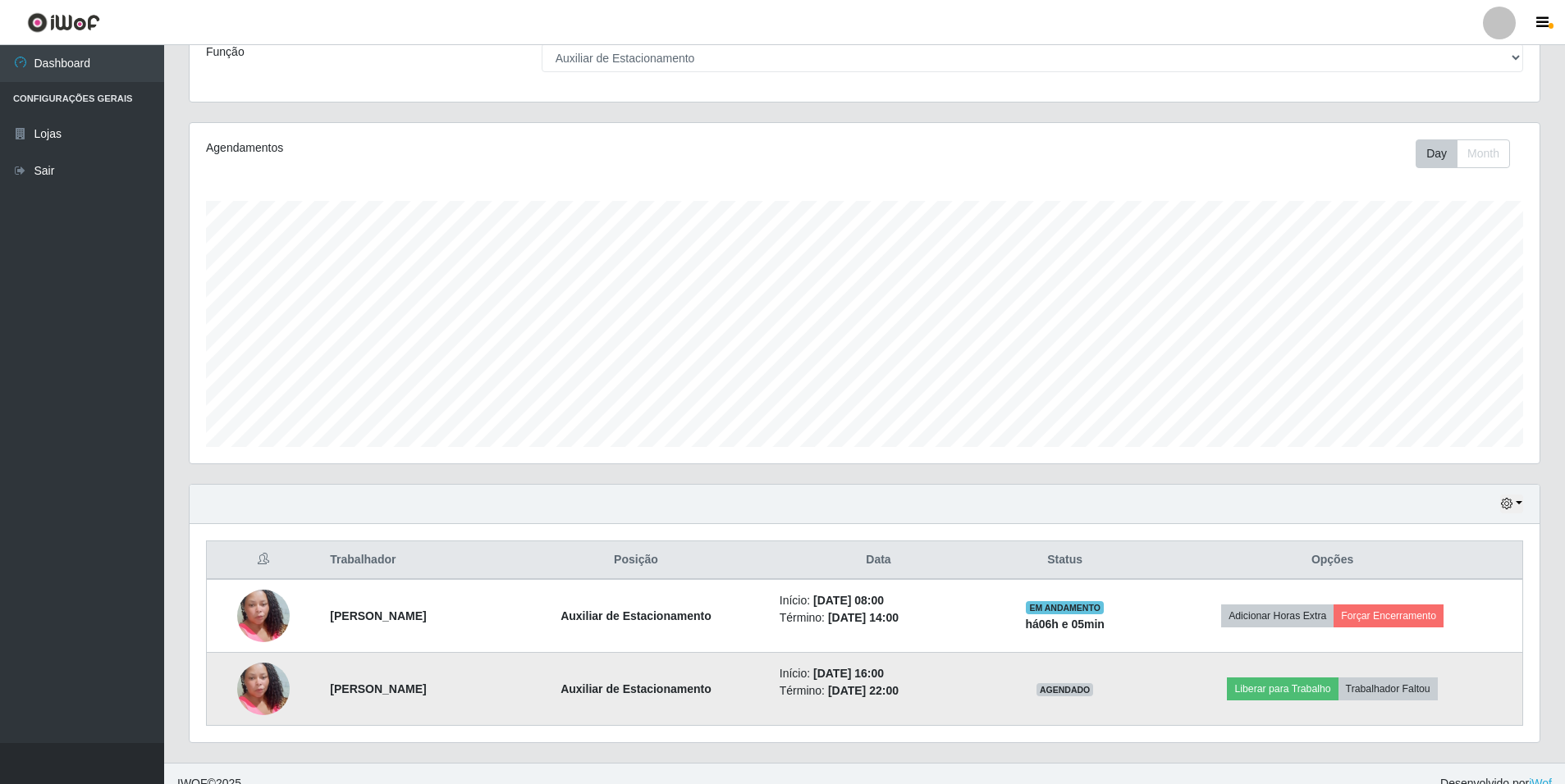
scroll to position [159, 0]
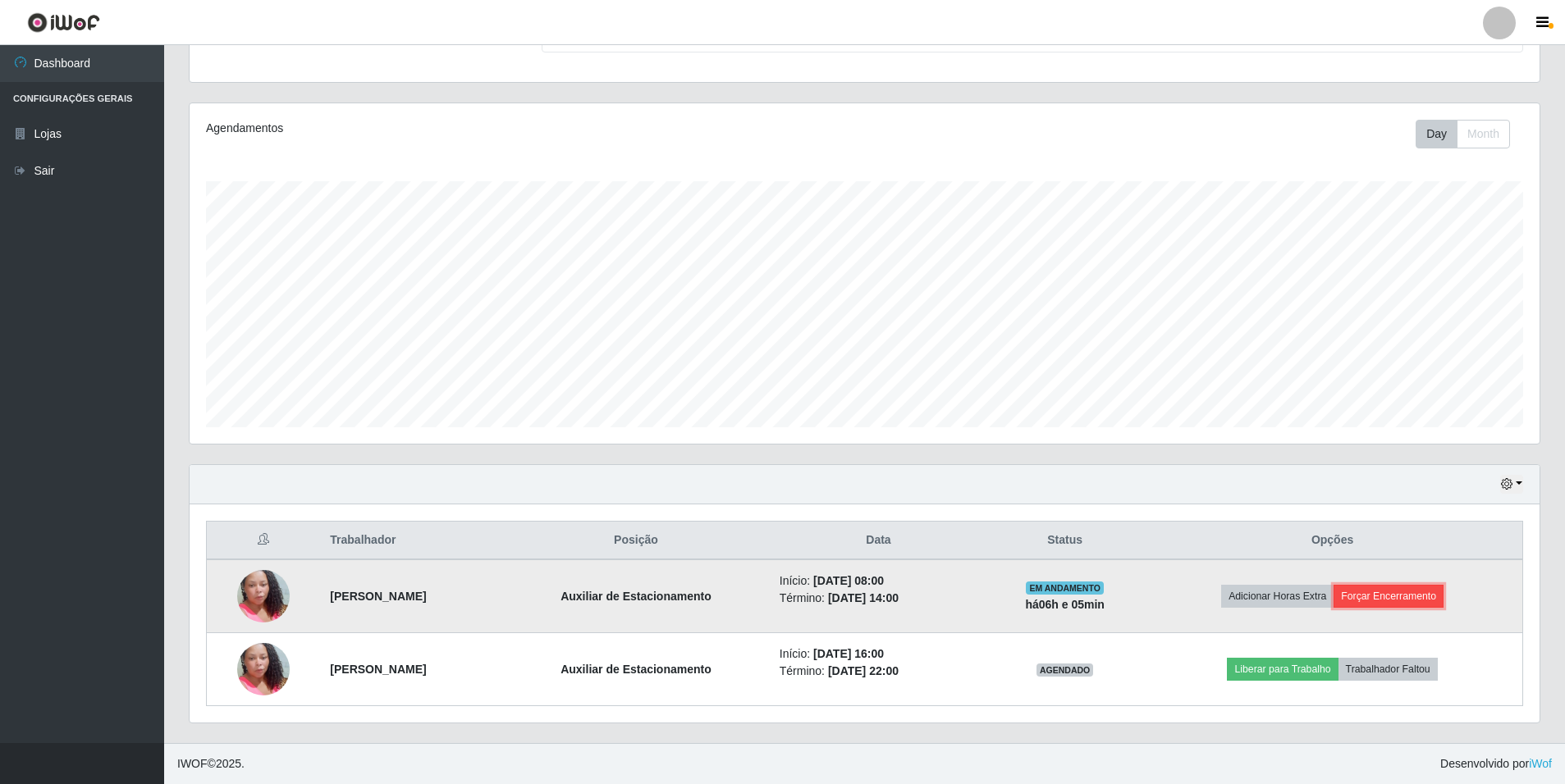
click at [1407, 600] on button "Forçar Encerramento" at bounding box center [1388, 596] width 110 height 23
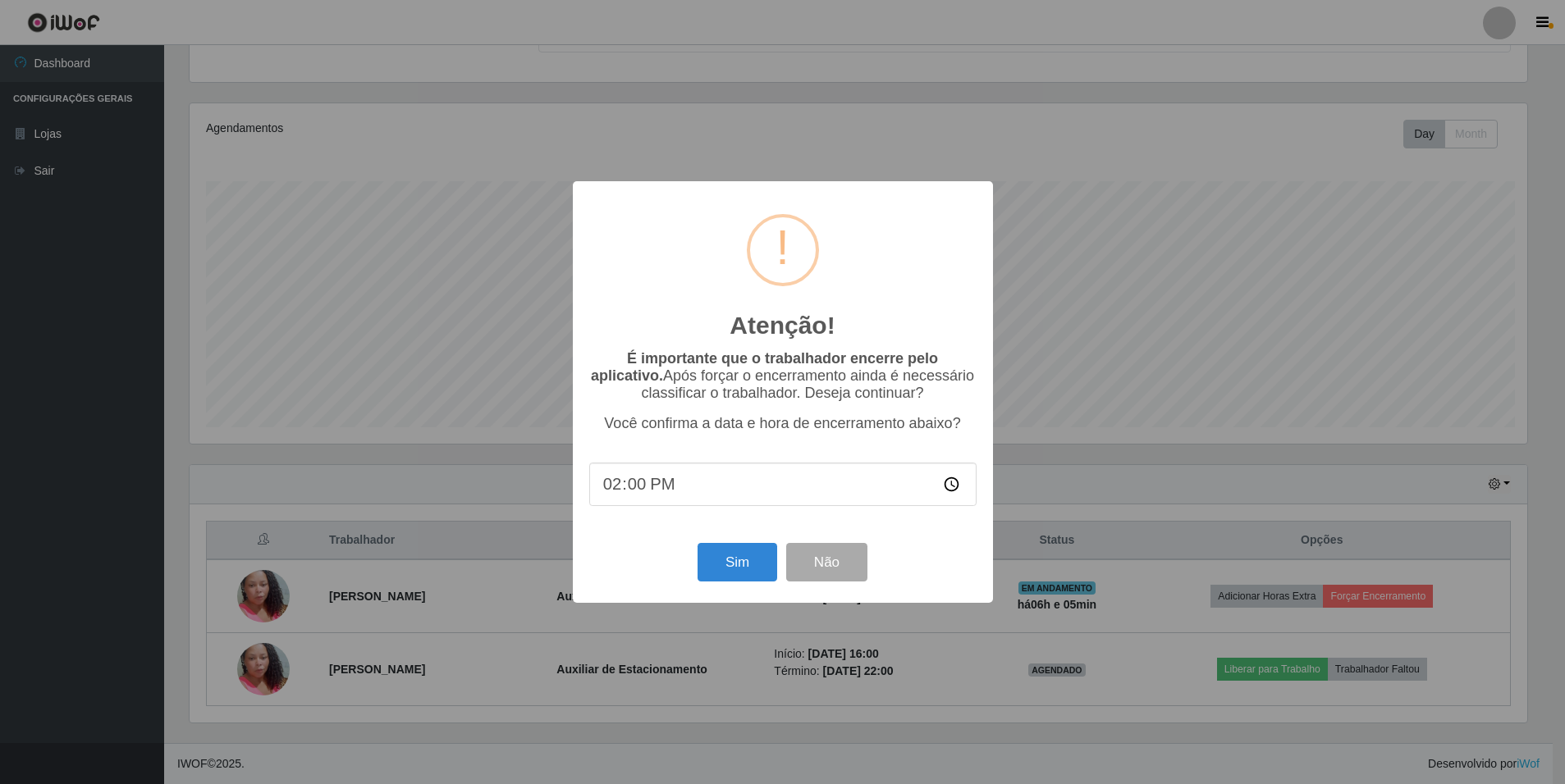
scroll to position [340, 1342]
type input "14:00"
click at [740, 555] on button "Sim" at bounding box center [739, 563] width 79 height 39
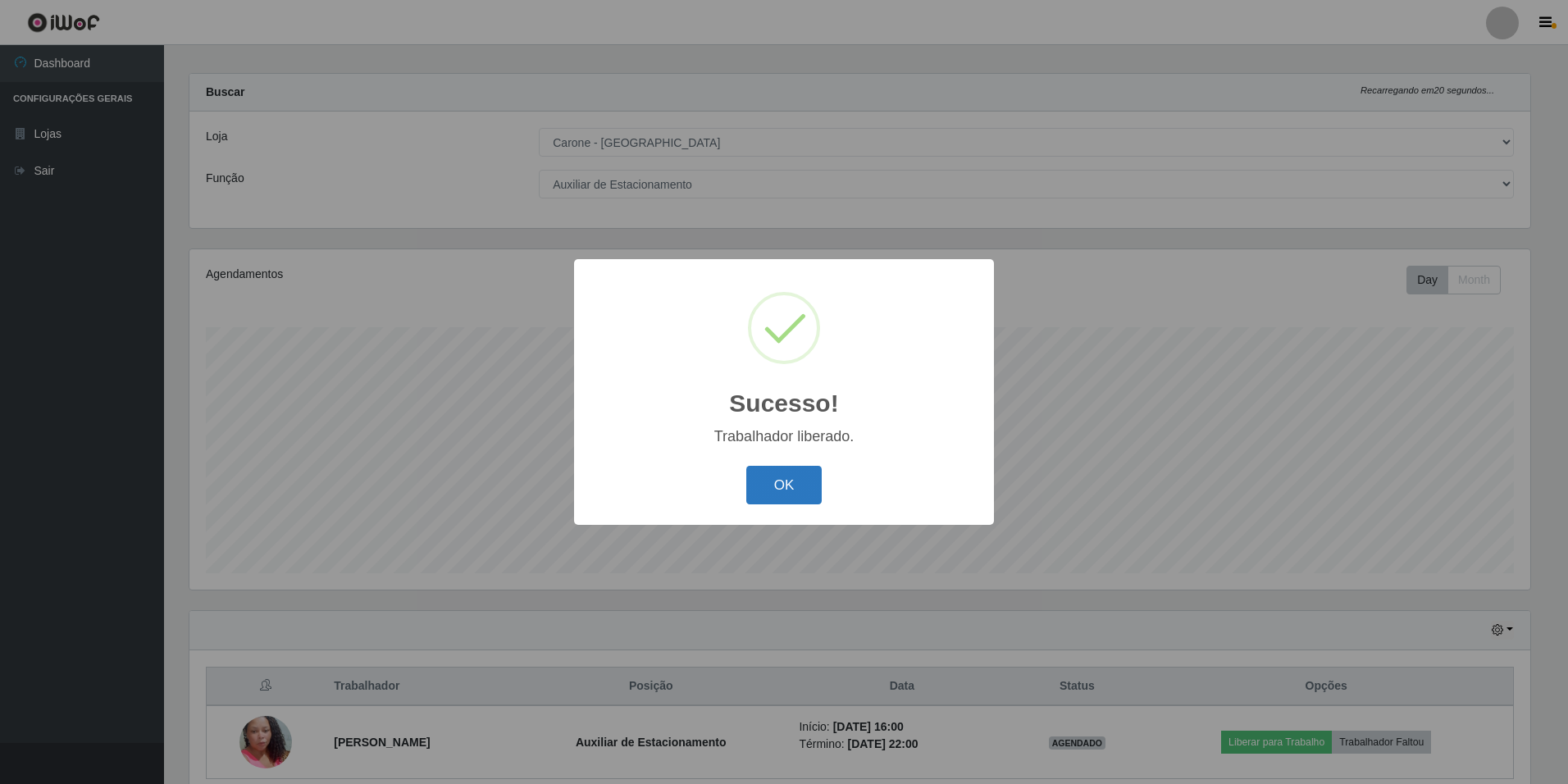
click at [800, 491] on button "OK" at bounding box center [784, 485] width 77 height 39
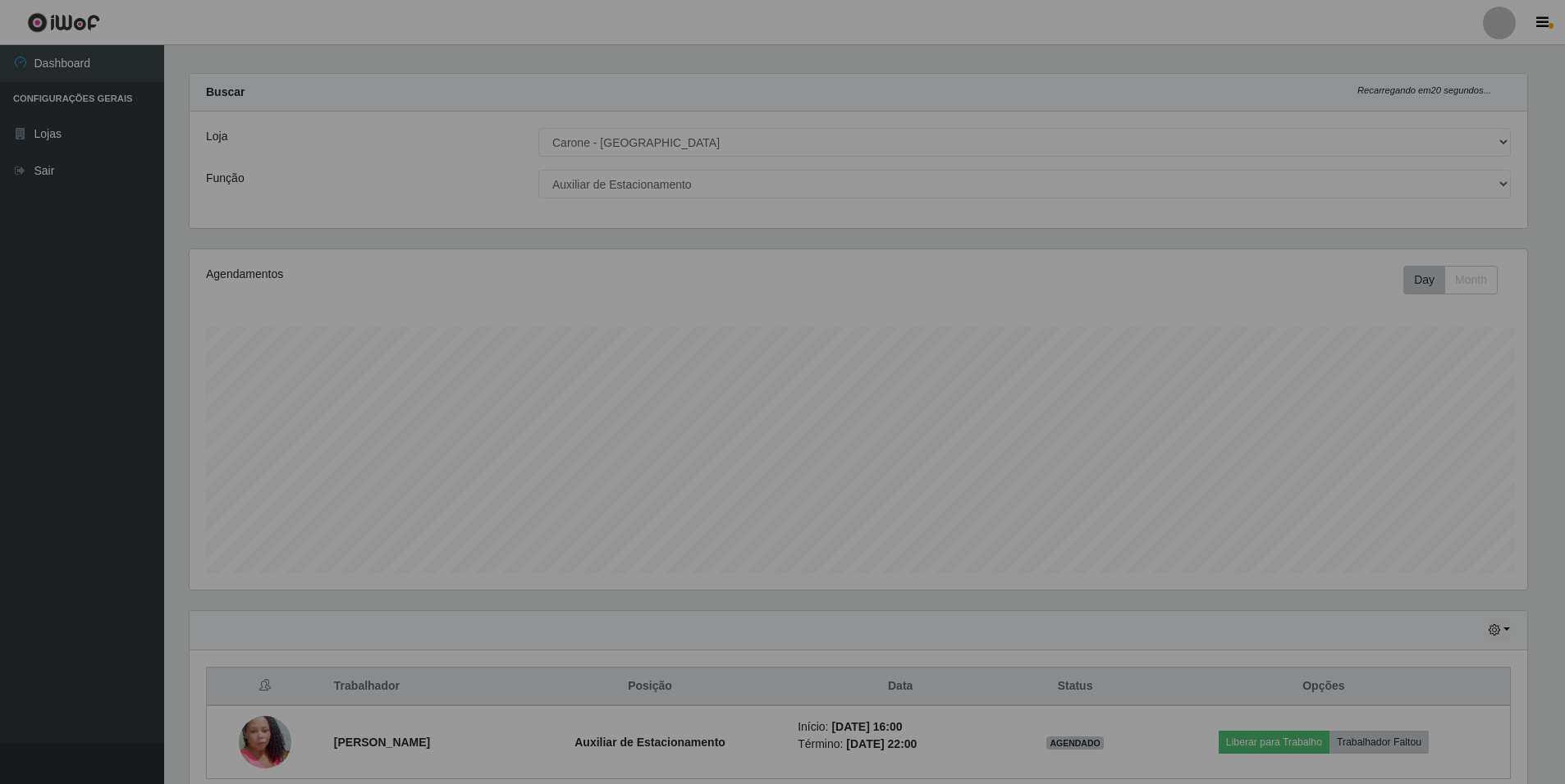
scroll to position [340, 1350]
